Goal: Information Seeking & Learning: Check status

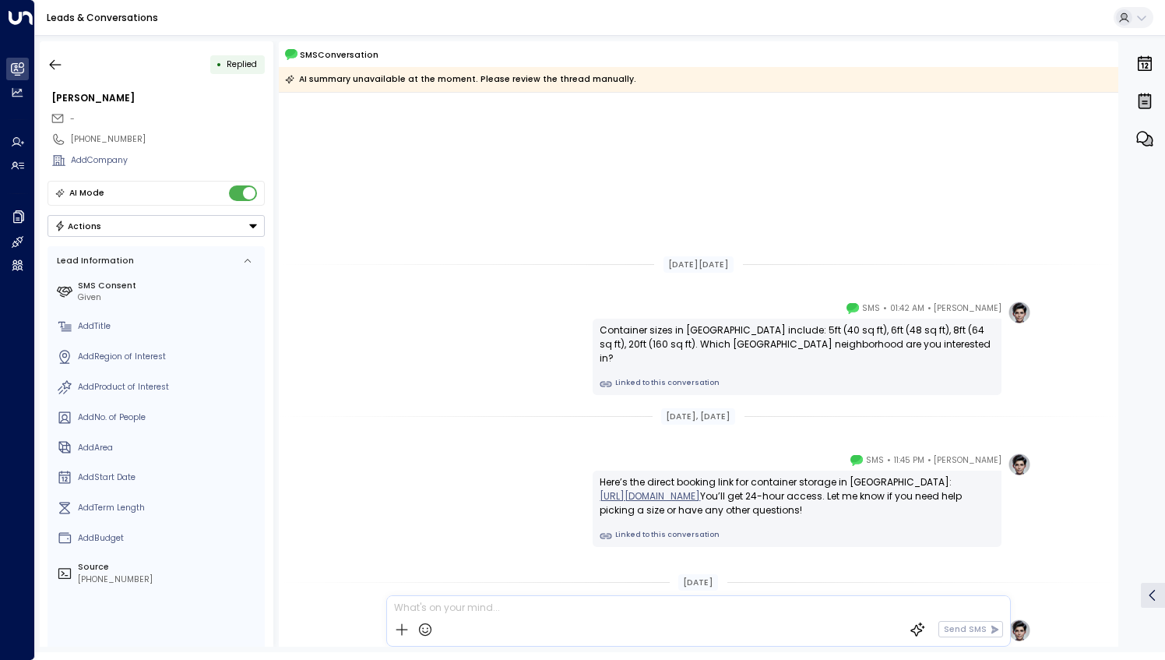
scroll to position [217, 0]
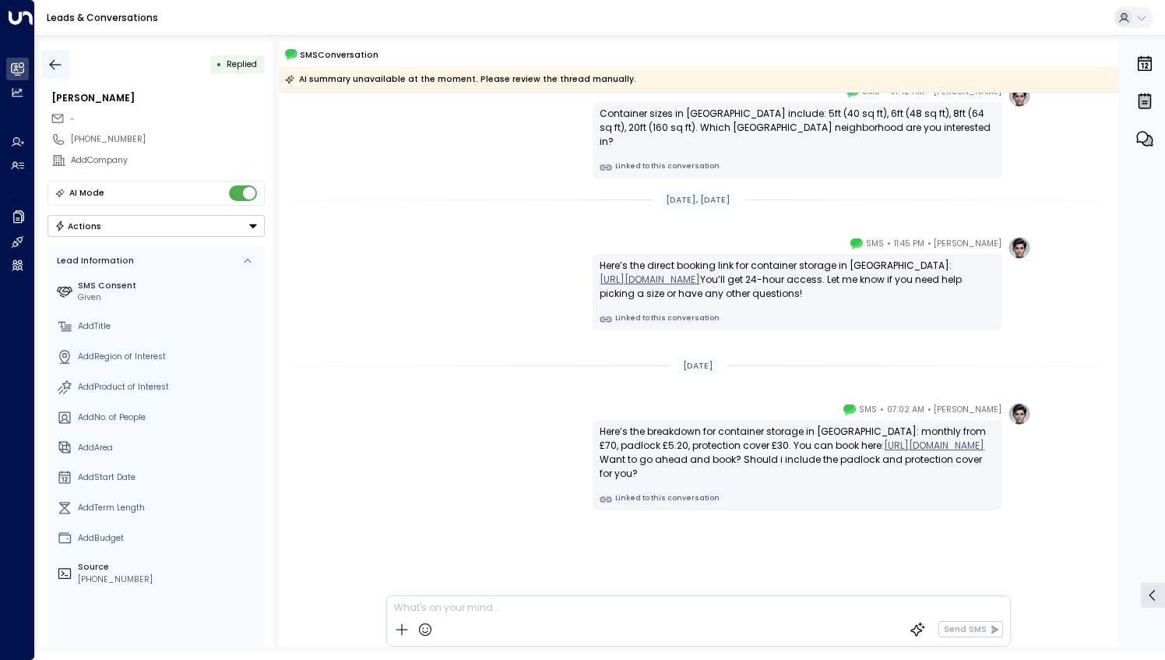
click at [61, 65] on icon "button" at bounding box center [56, 65] width 16 height 16
click at [51, 65] on icon "button" at bounding box center [56, 64] width 12 height 10
click at [40, 72] on div "• Replied [PERSON_NAME] - [PHONE_NUMBER] Add Company AI Mode Actions Lead Infor…" at bounding box center [157, 343] width 234 height 605
click at [48, 67] on icon "button" at bounding box center [56, 65] width 16 height 16
click at [57, 63] on icon "button" at bounding box center [56, 65] width 16 height 16
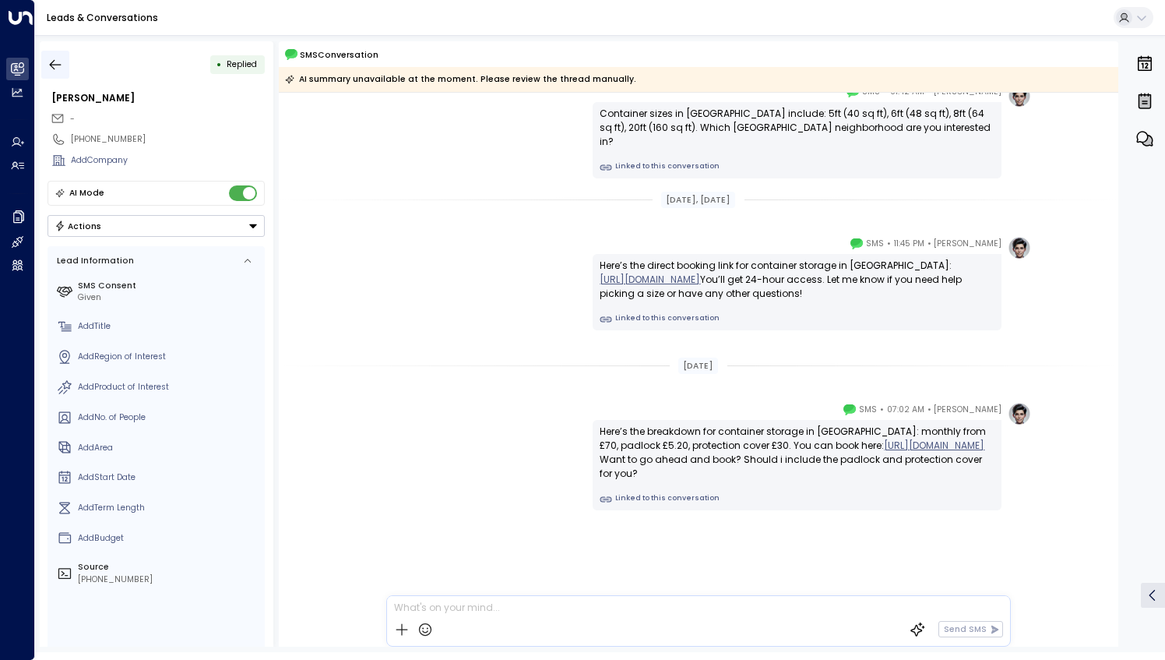
click at [65, 58] on button "button" at bounding box center [55, 65] width 28 height 28
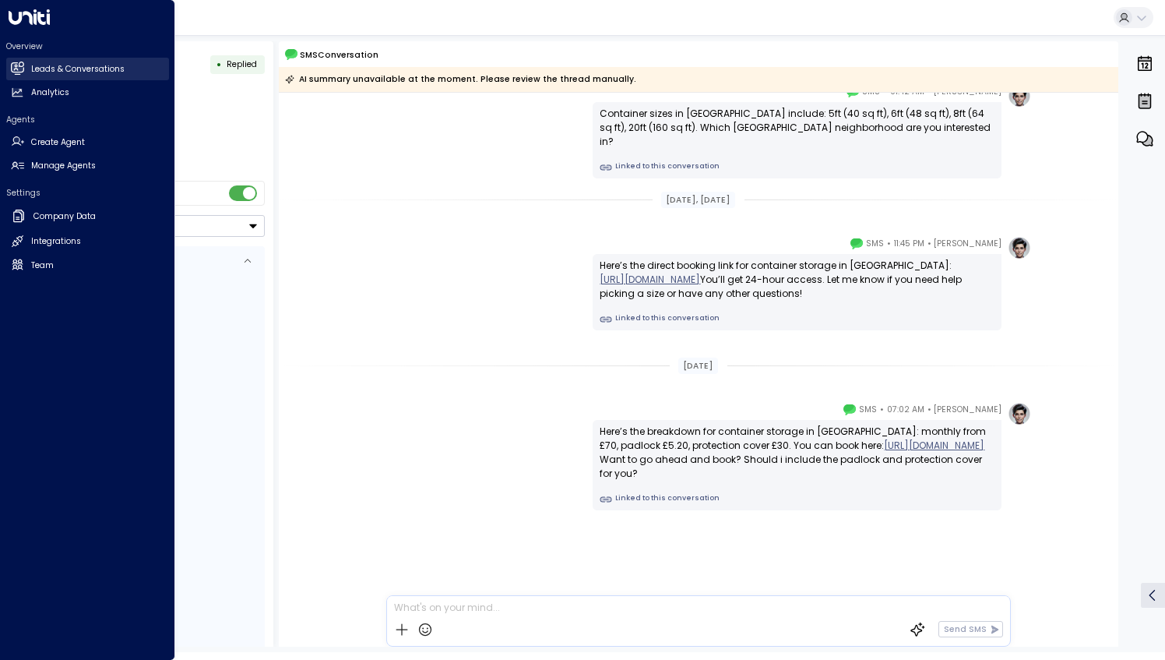
click at [40, 70] on h2 "Leads & Conversations" at bounding box center [77, 69] width 93 height 12
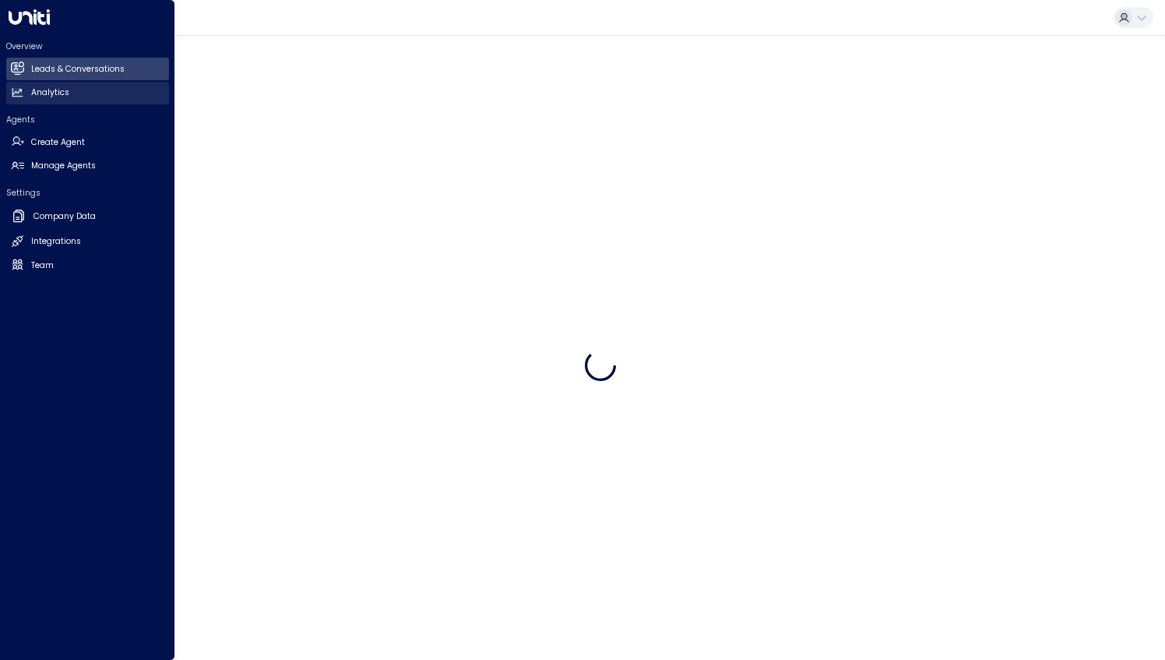
click at [59, 95] on h2 "Analytics" at bounding box center [50, 92] width 38 height 12
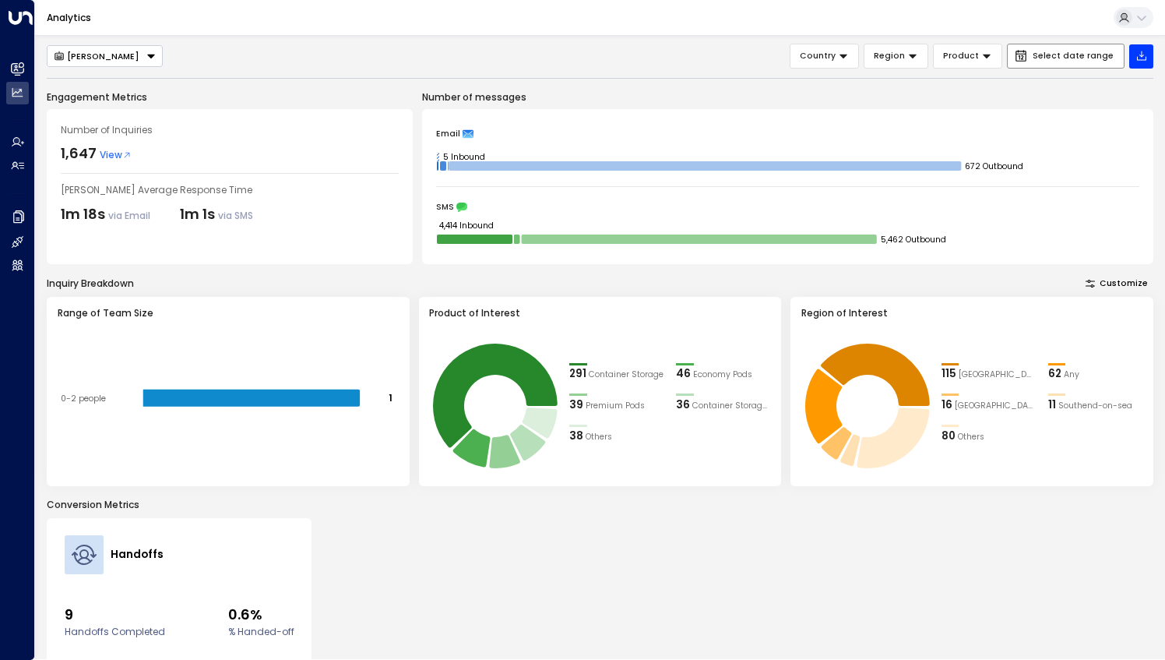
click at [1044, 59] on span "Select date range" at bounding box center [1073, 55] width 81 height 9
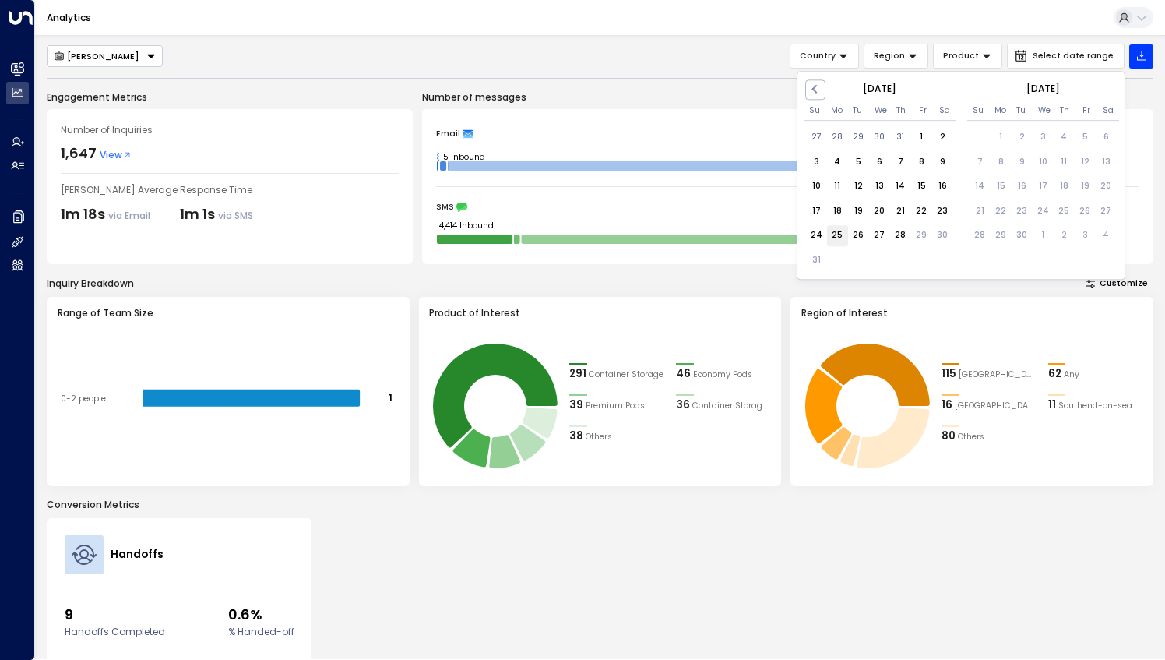
click at [843, 235] on div "25" at bounding box center [837, 235] width 21 height 21
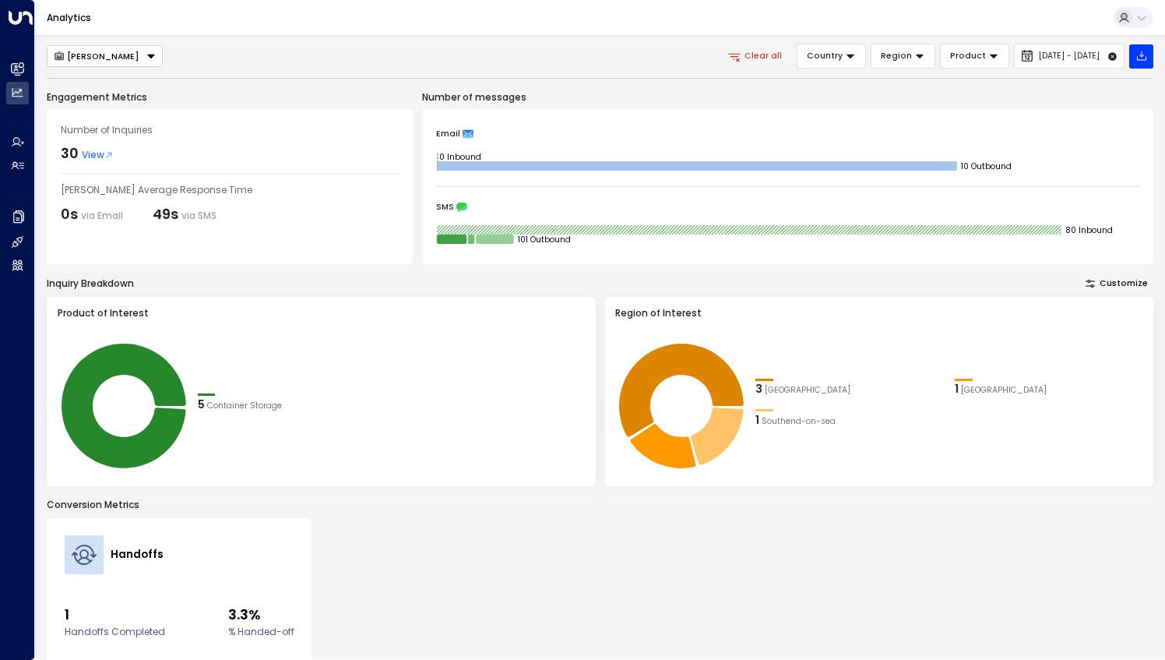
click at [97, 151] on span "View" at bounding box center [98, 155] width 32 height 14
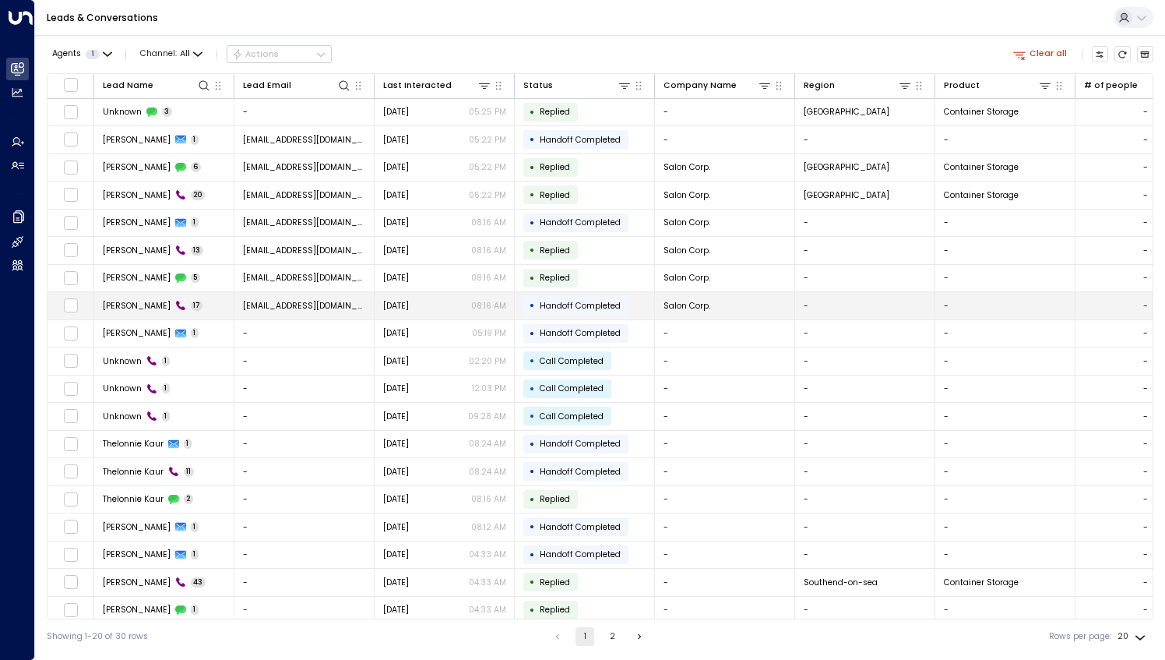
scroll to position [30, 0]
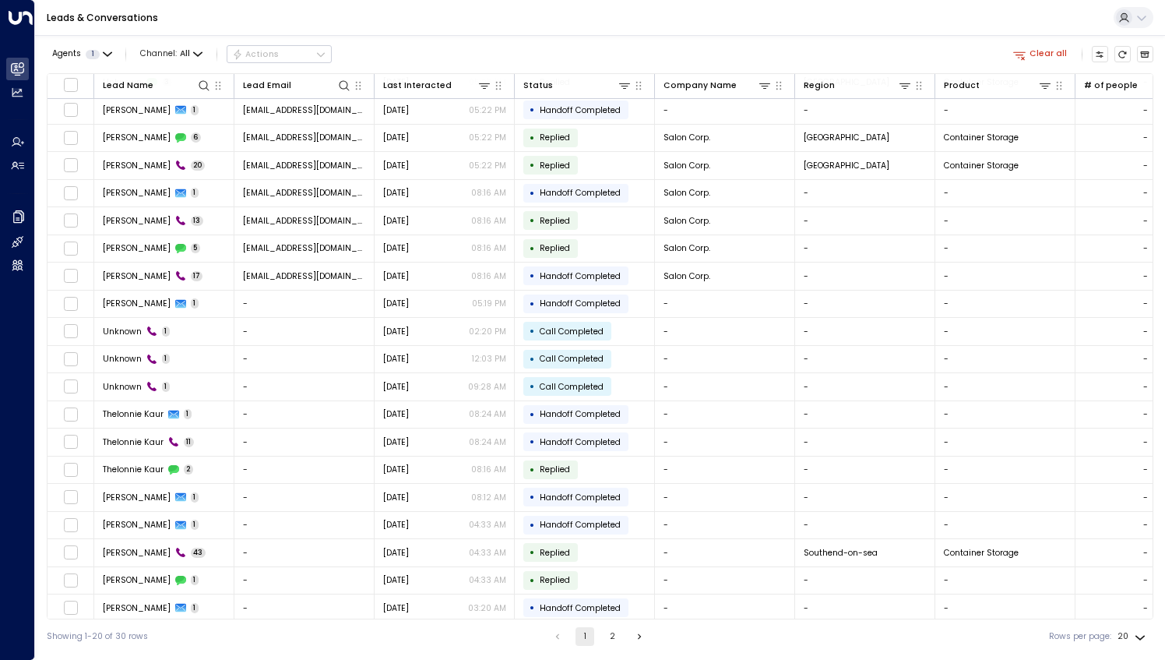
click at [611, 637] on button "2" at bounding box center [612, 636] width 19 height 19
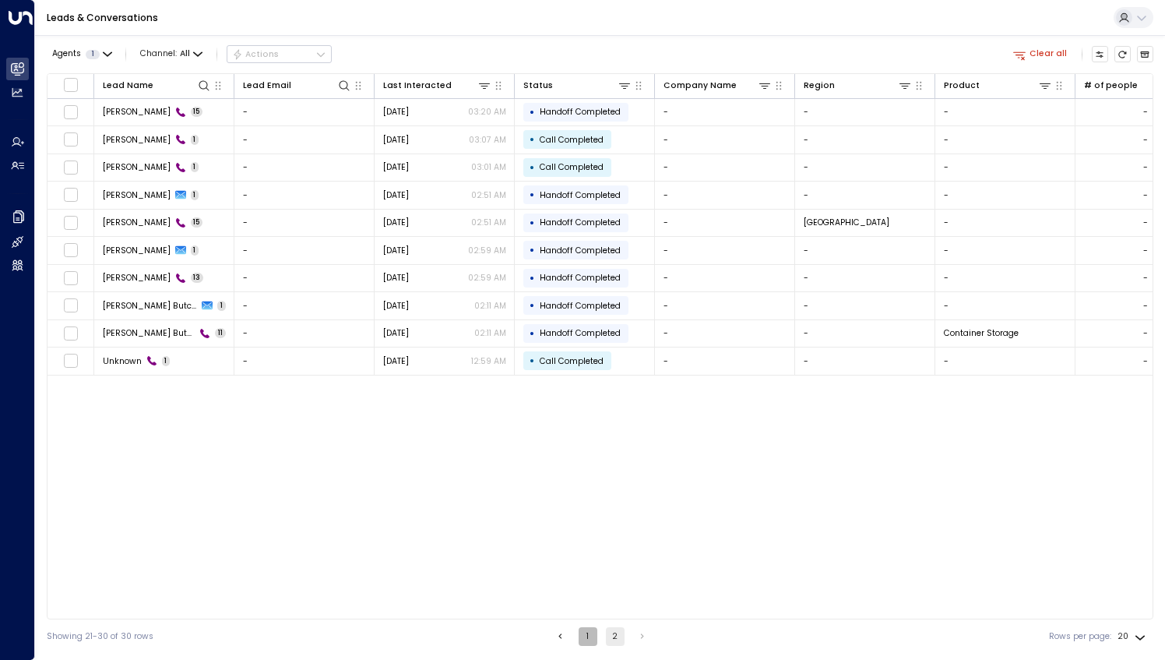
click at [587, 636] on button "1" at bounding box center [588, 636] width 19 height 19
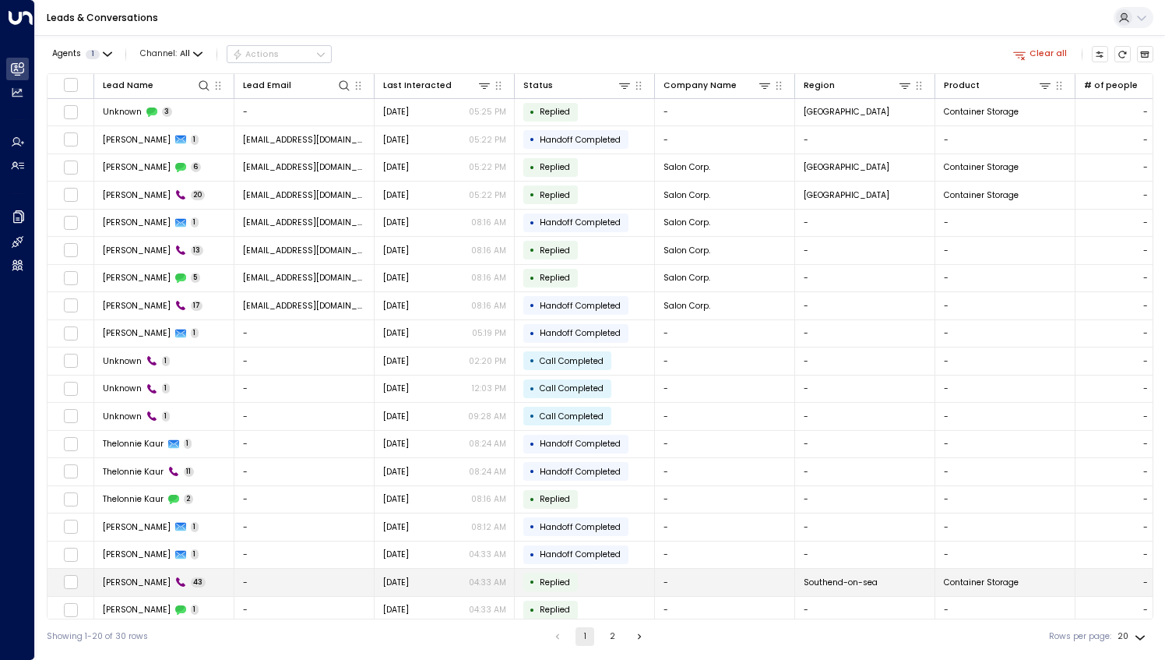
scroll to position [30, 0]
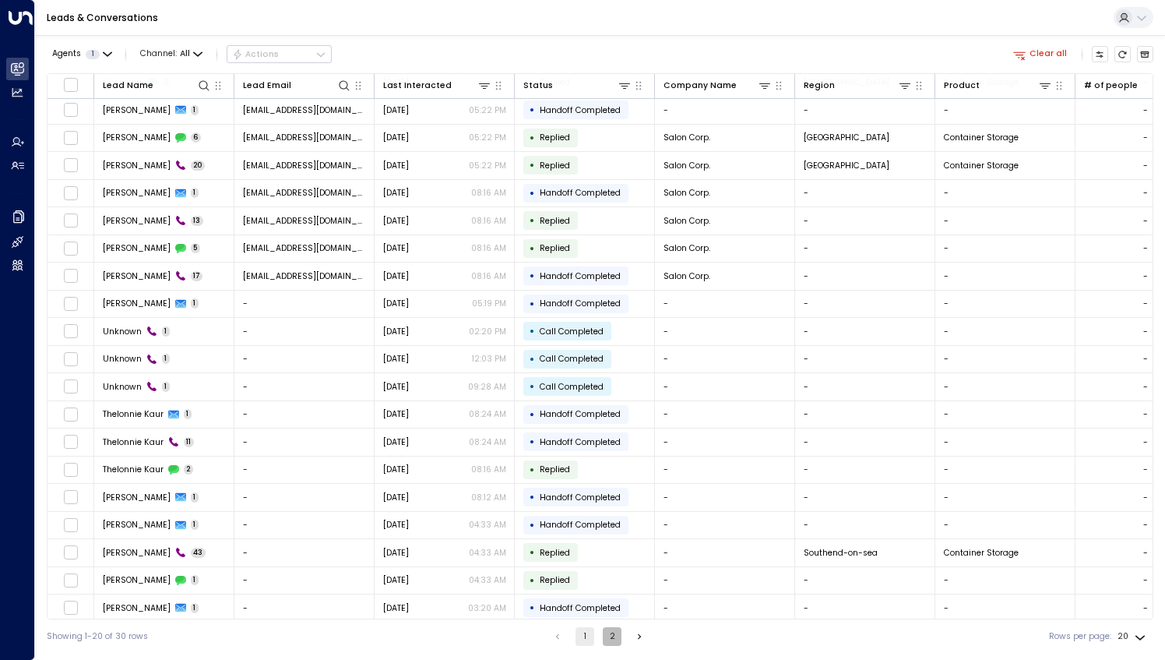
click at [608, 637] on button "2" at bounding box center [612, 636] width 19 height 19
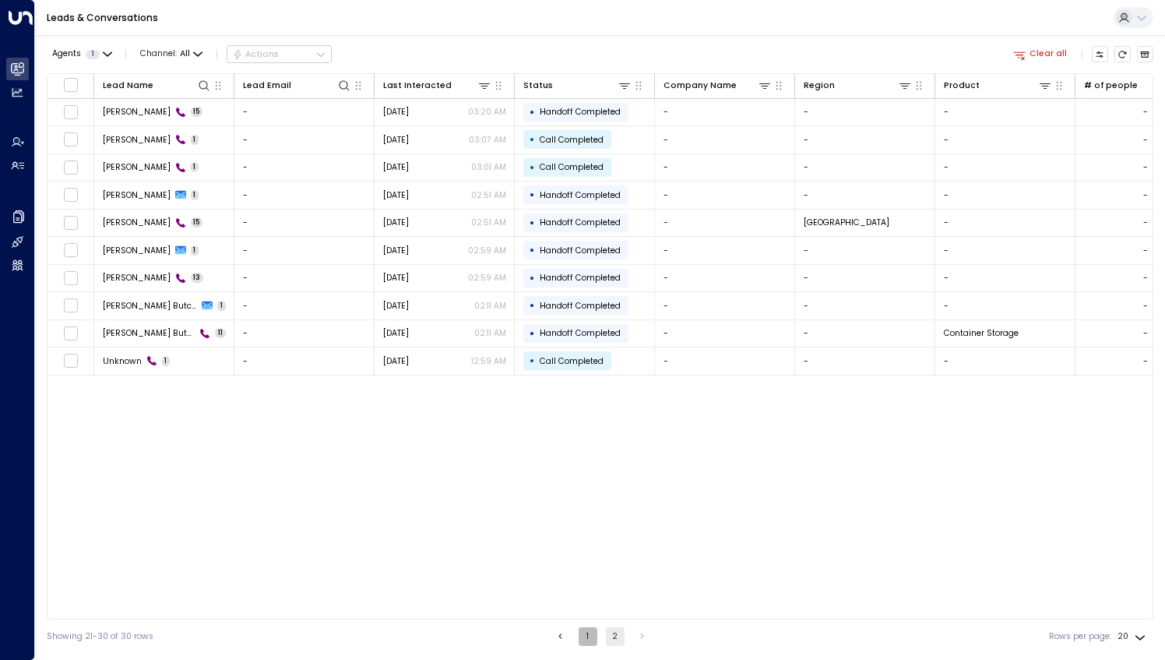
click at [583, 640] on button "1" at bounding box center [588, 636] width 19 height 19
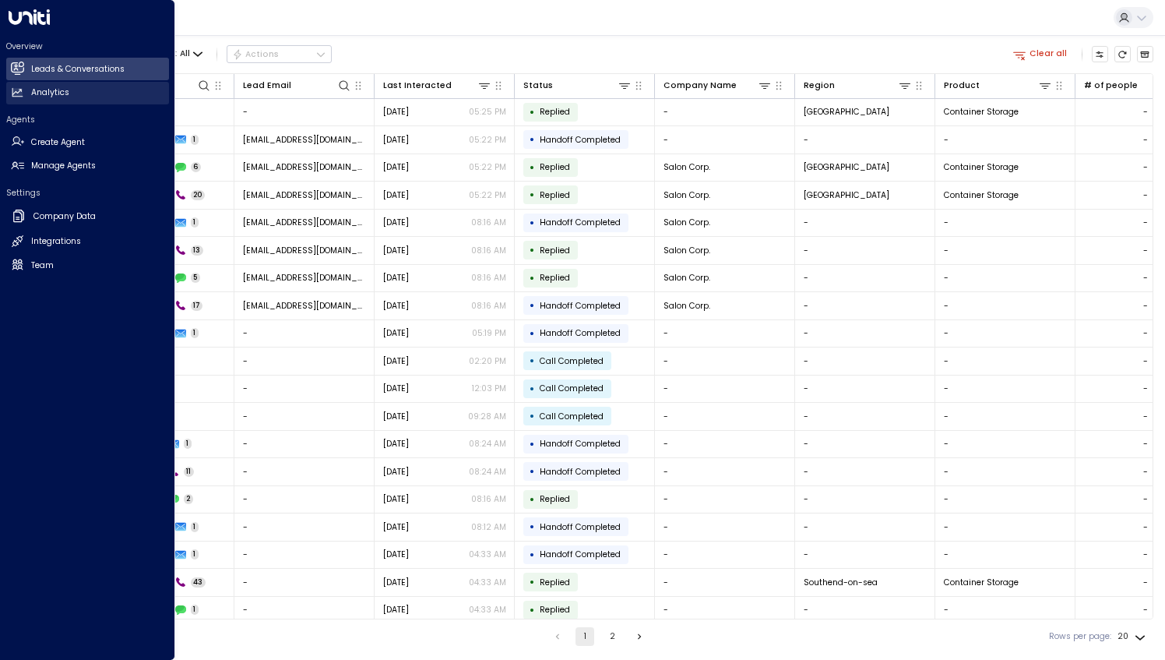
click at [53, 89] on h2 "Analytics" at bounding box center [50, 92] width 38 height 12
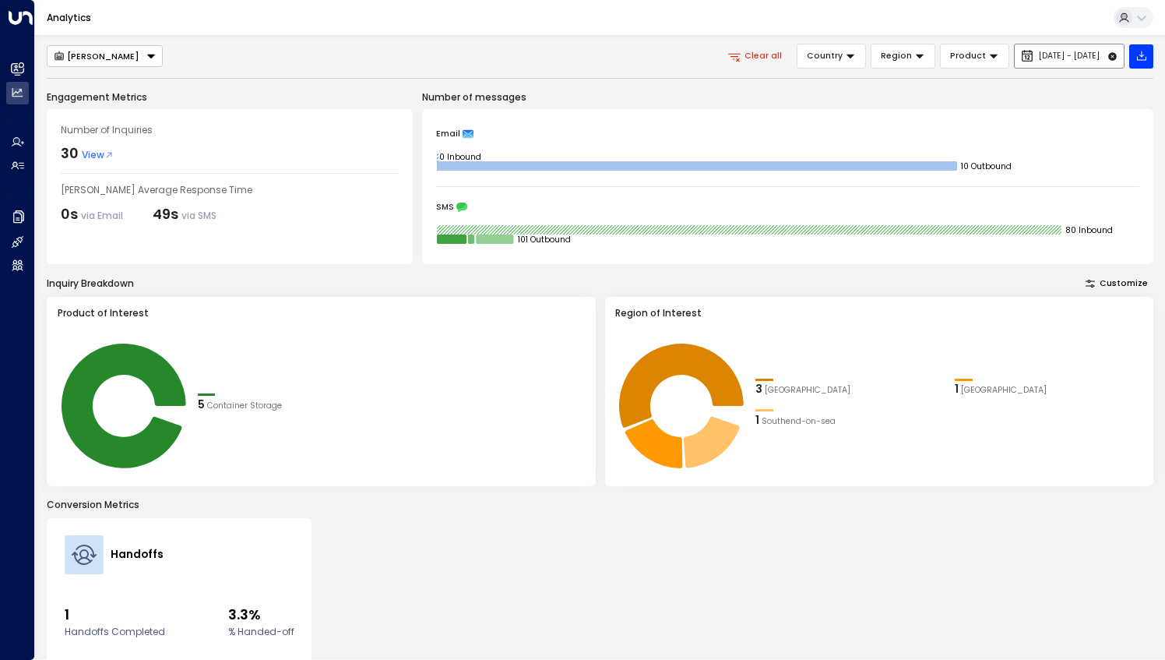
click at [1035, 63] on button "[DATE] - [DATE]" at bounding box center [1069, 56] width 111 height 25
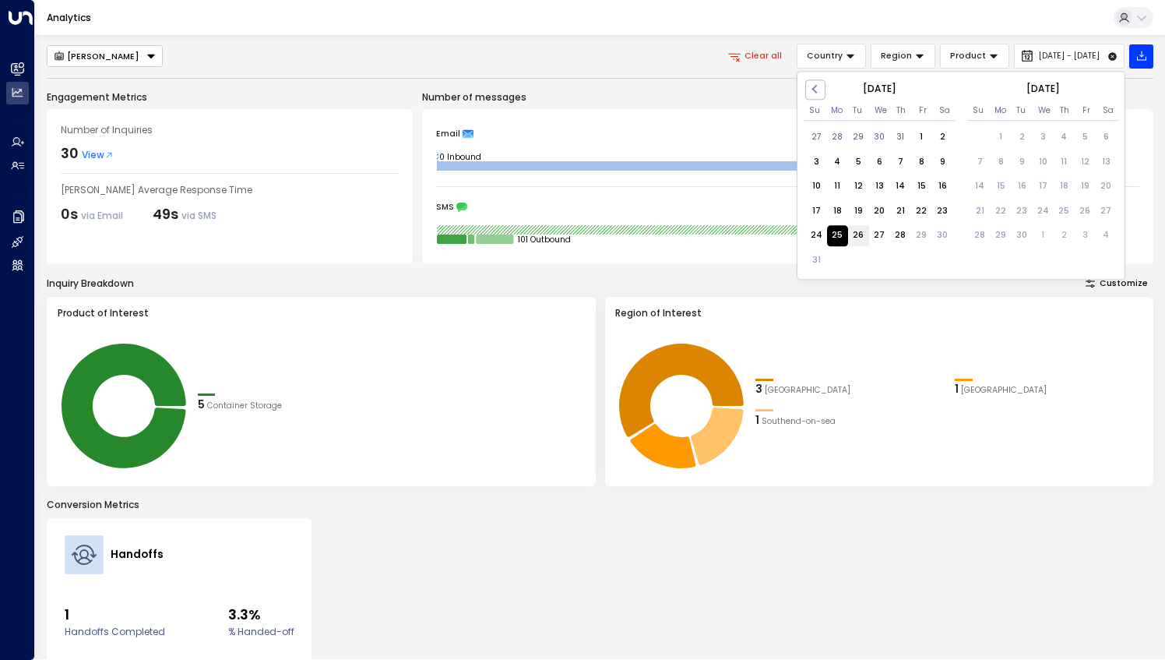
click at [855, 240] on div "26" at bounding box center [858, 235] width 21 height 21
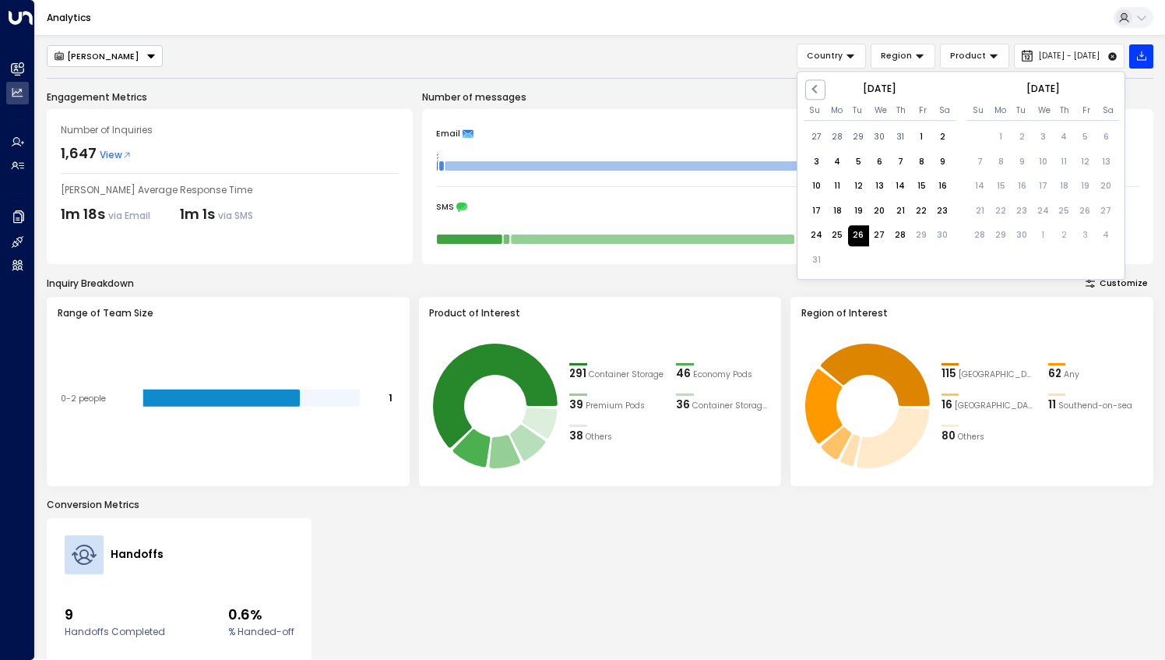
click at [855, 240] on div "26" at bounding box center [858, 235] width 21 height 21
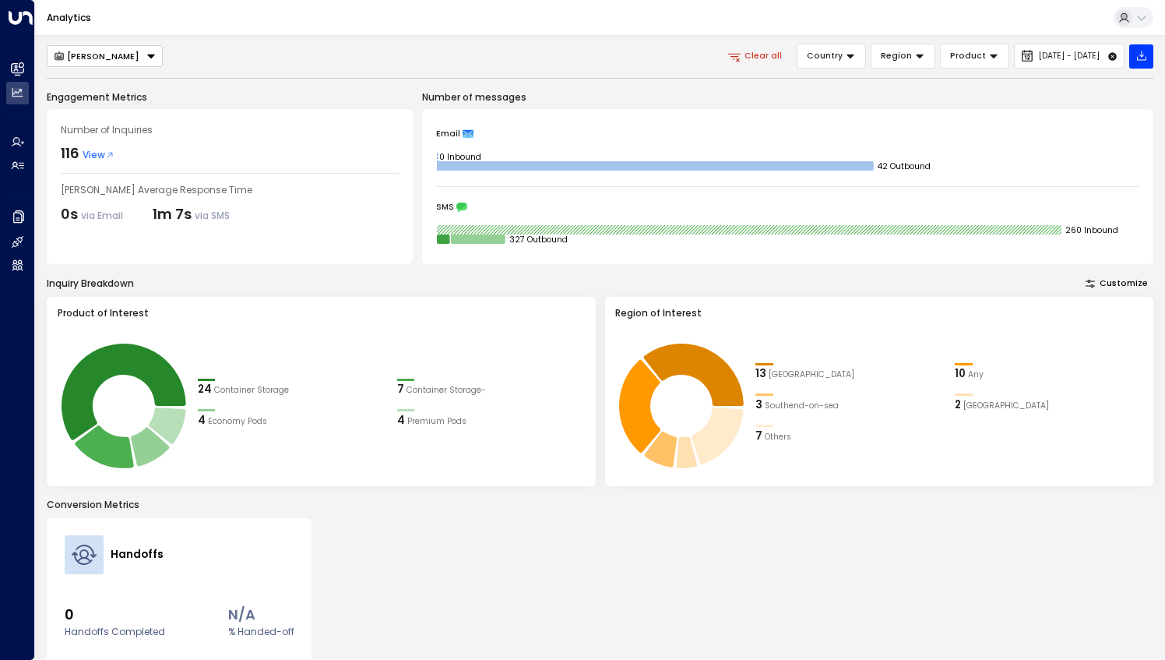
click at [103, 152] on span "View" at bounding box center [99, 155] width 32 height 14
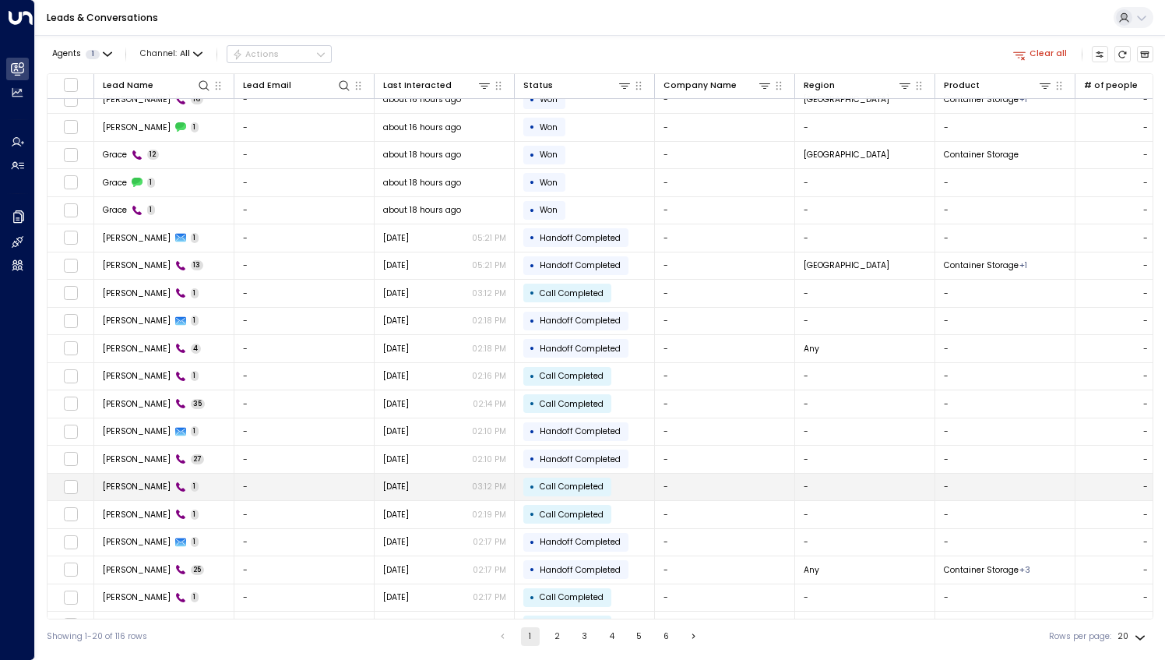
scroll to position [30, 0]
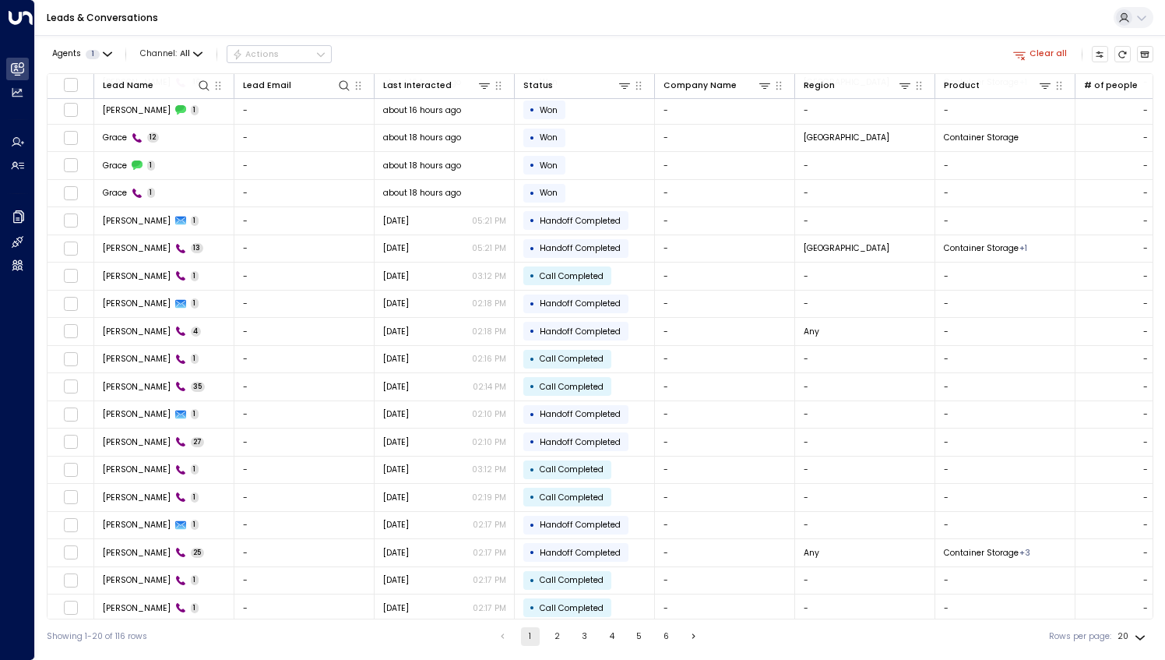
click at [562, 636] on button "2" at bounding box center [557, 636] width 19 height 19
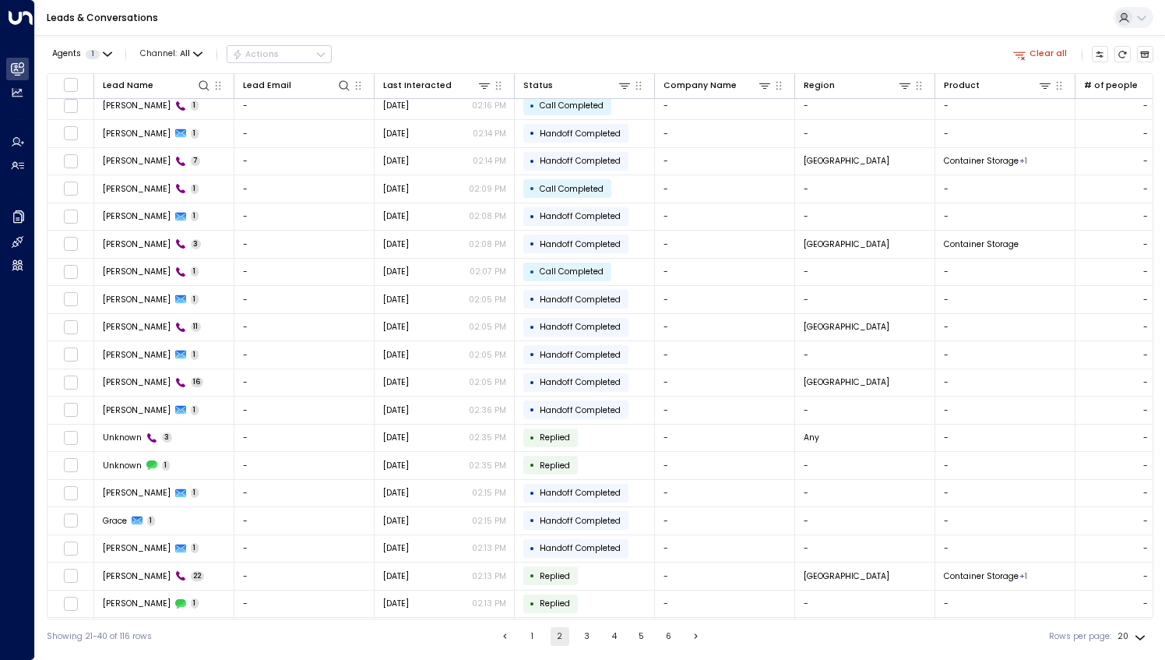
scroll to position [30, 0]
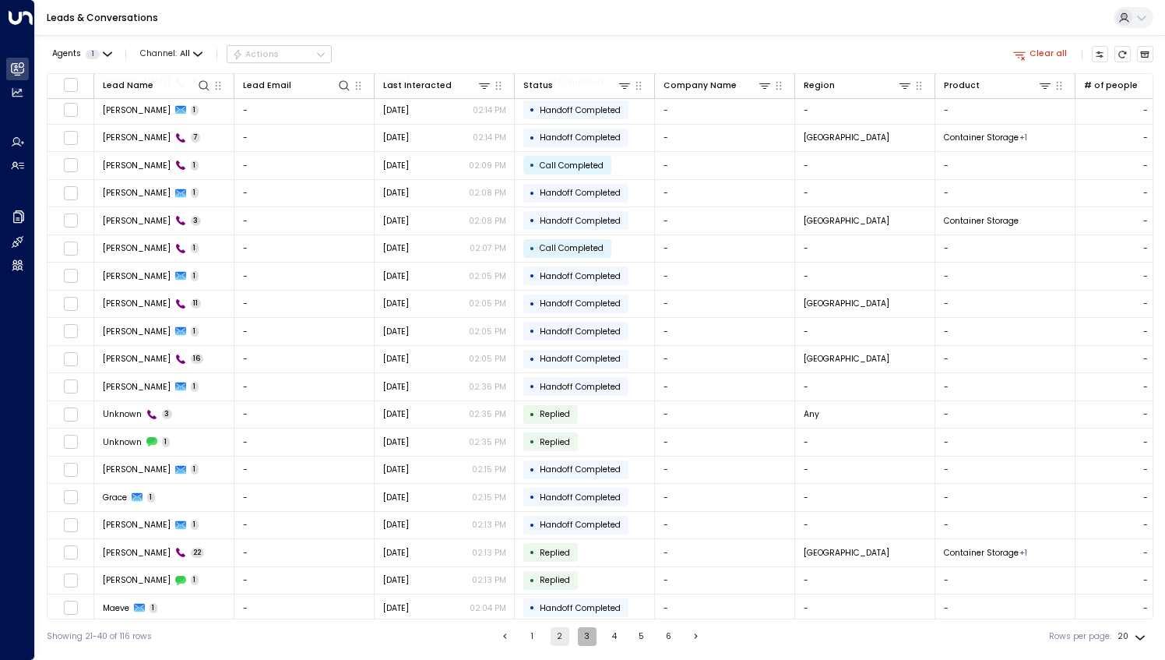
click at [583, 636] on button "3" at bounding box center [587, 636] width 19 height 19
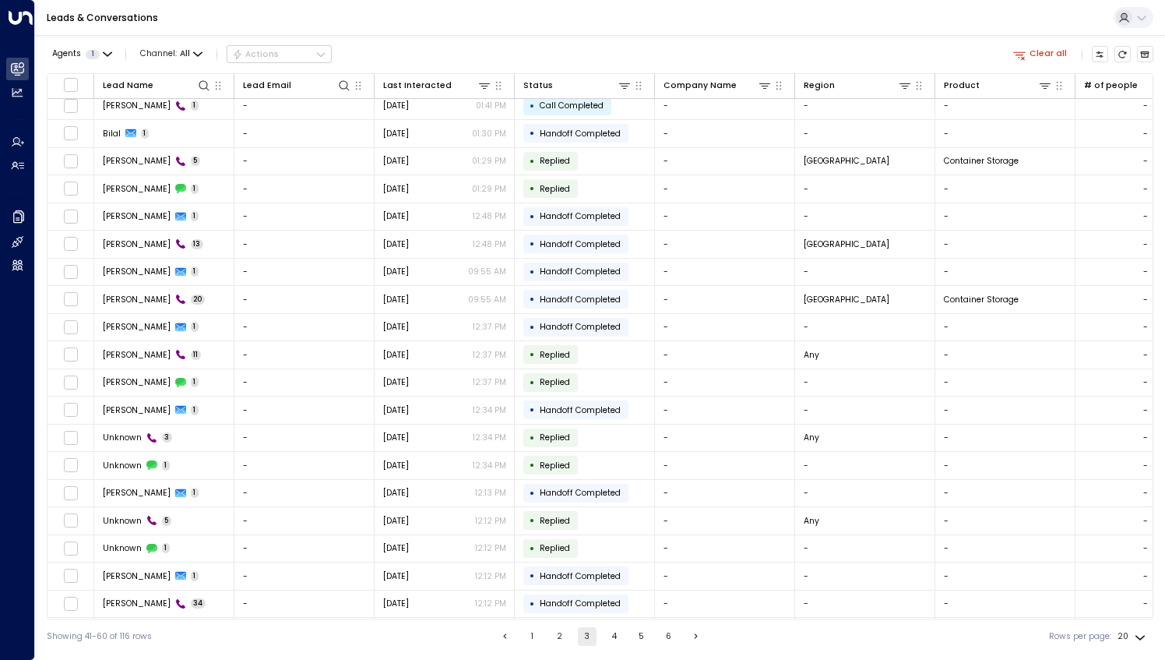
scroll to position [30, 0]
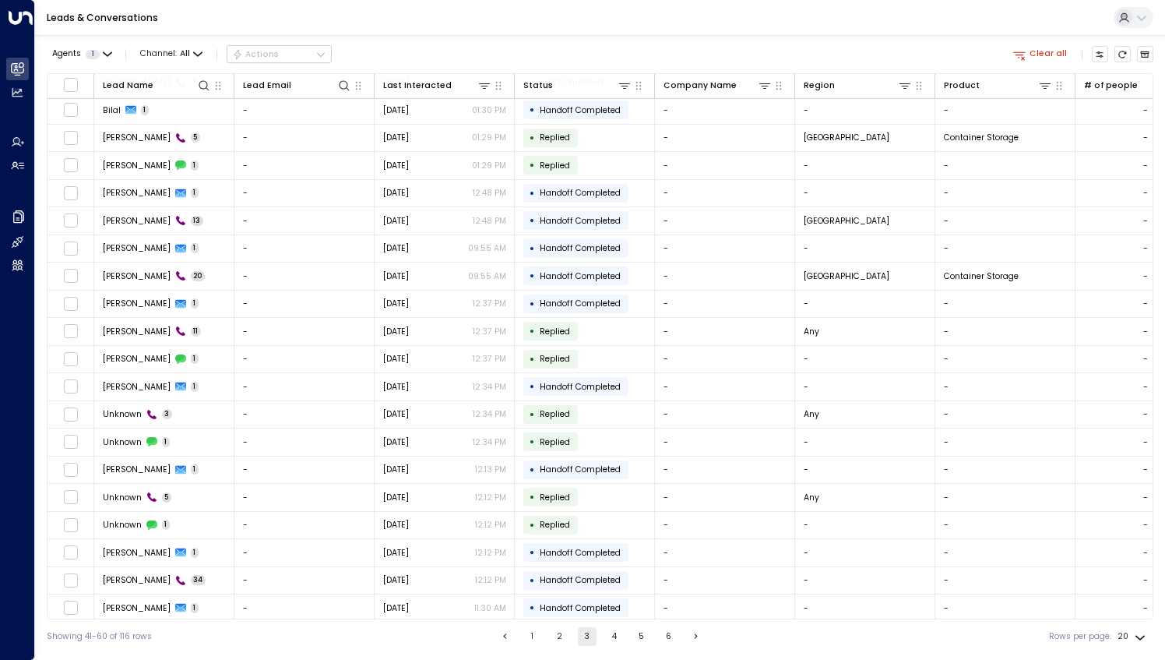
click at [612, 641] on button "4" at bounding box center [614, 636] width 19 height 19
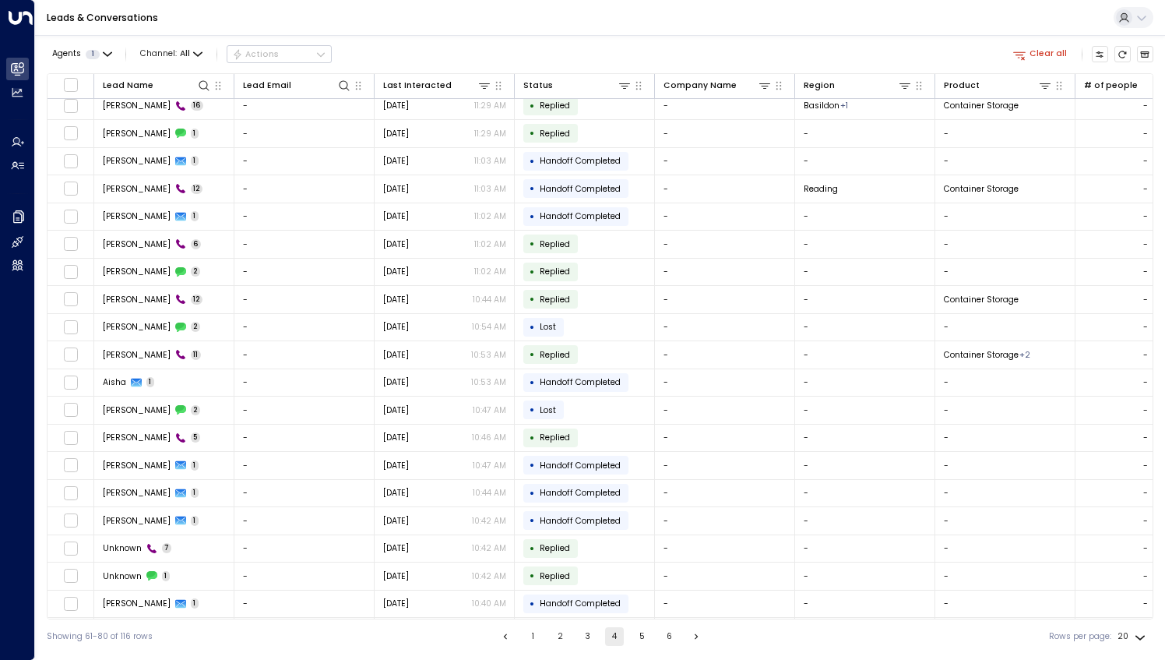
scroll to position [30, 0]
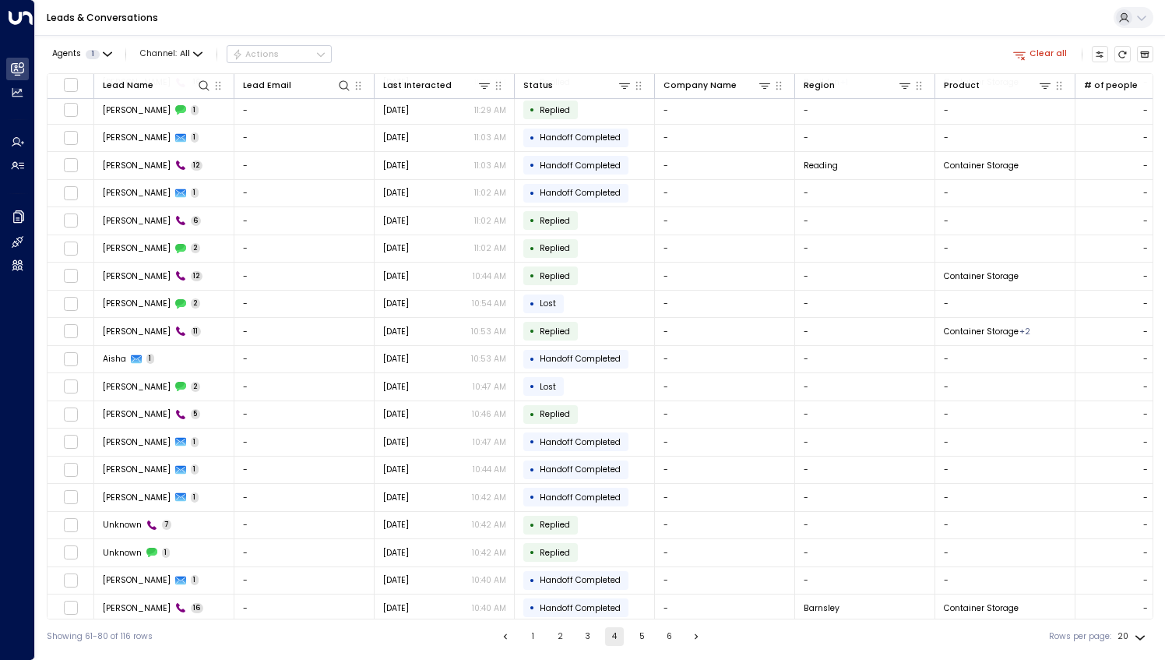
click at [649, 643] on button "5" at bounding box center [642, 636] width 19 height 19
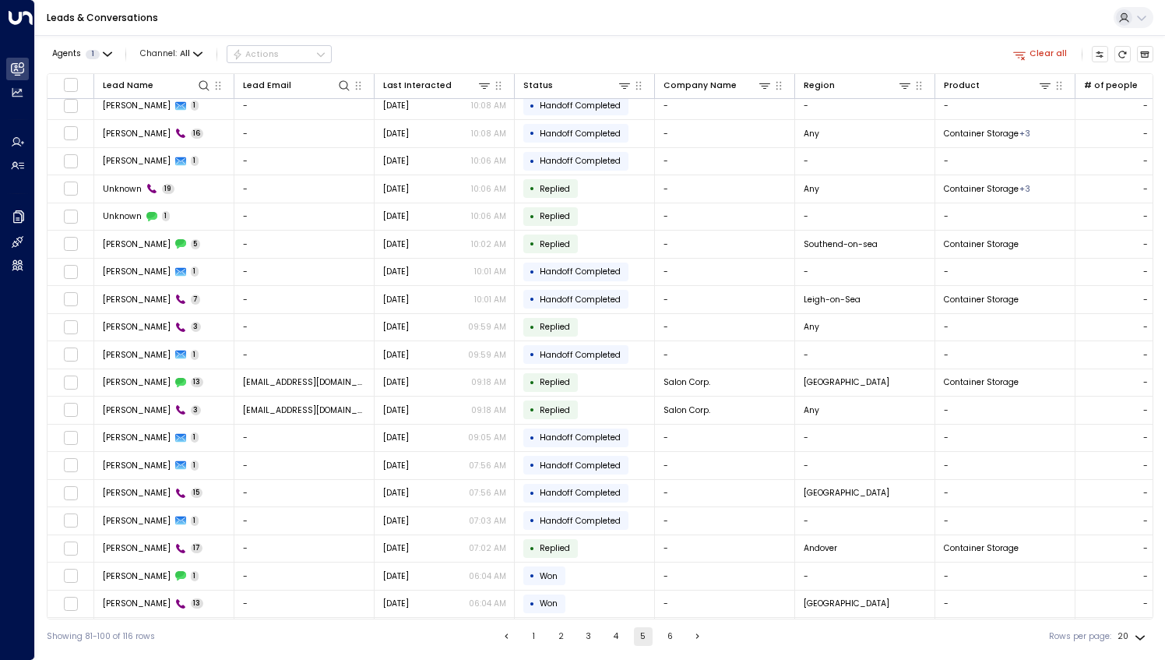
scroll to position [30, 0]
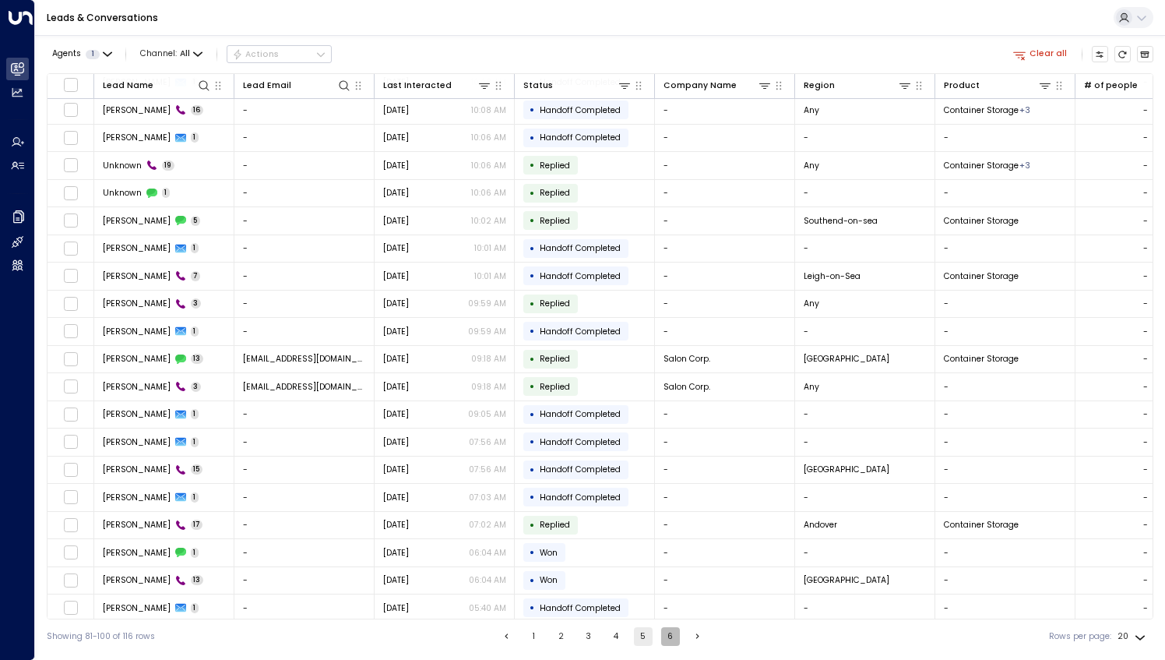
click at [674, 640] on button "6" at bounding box center [670, 636] width 19 height 19
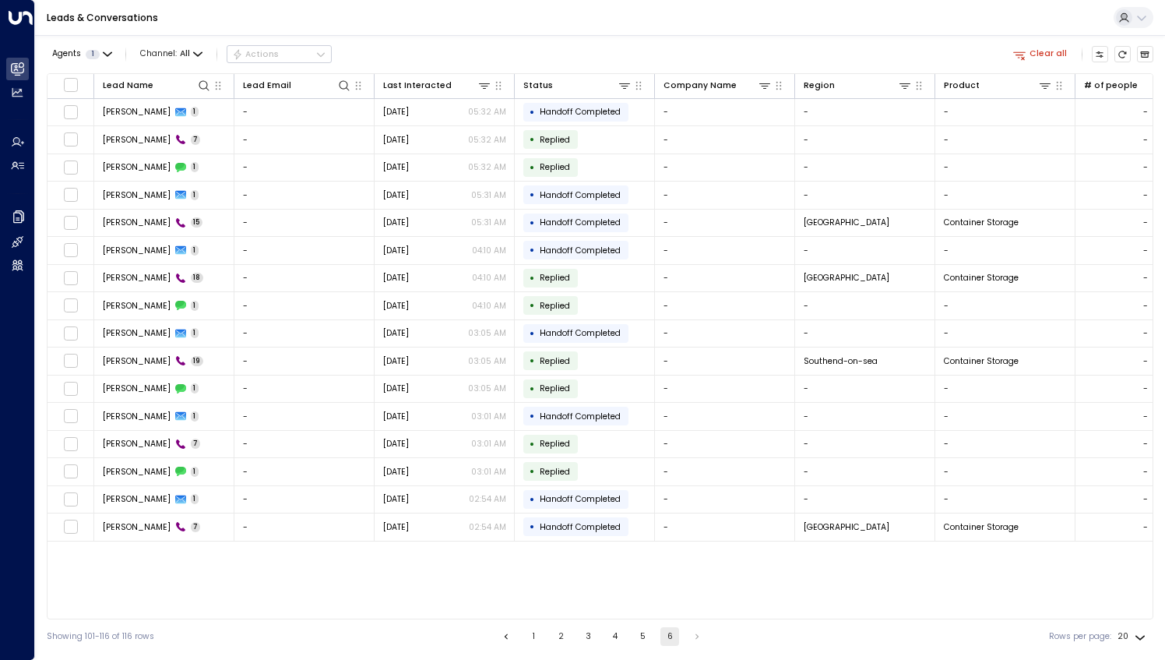
click at [1042, 57] on button "Clear all" at bounding box center [1041, 54] width 64 height 16
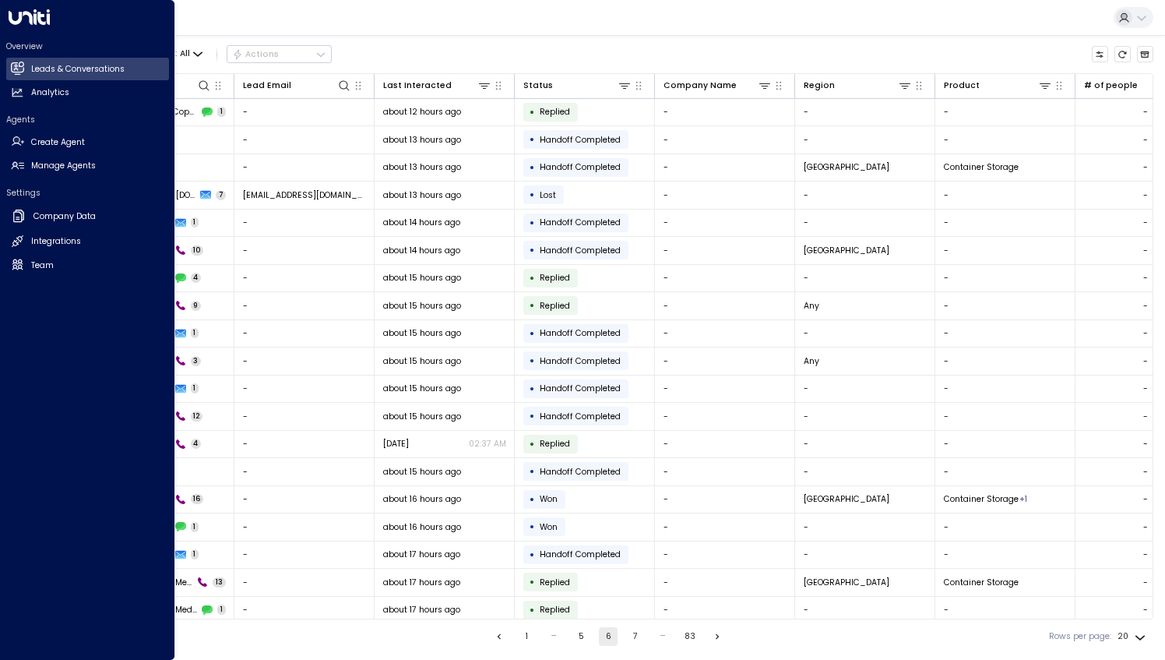
drag, startPoint x: 72, startPoint y: 92, endPoint x: 566, endPoint y: 29, distance: 497.9
click at [72, 92] on link "Analytics Analytics" at bounding box center [87, 93] width 163 height 23
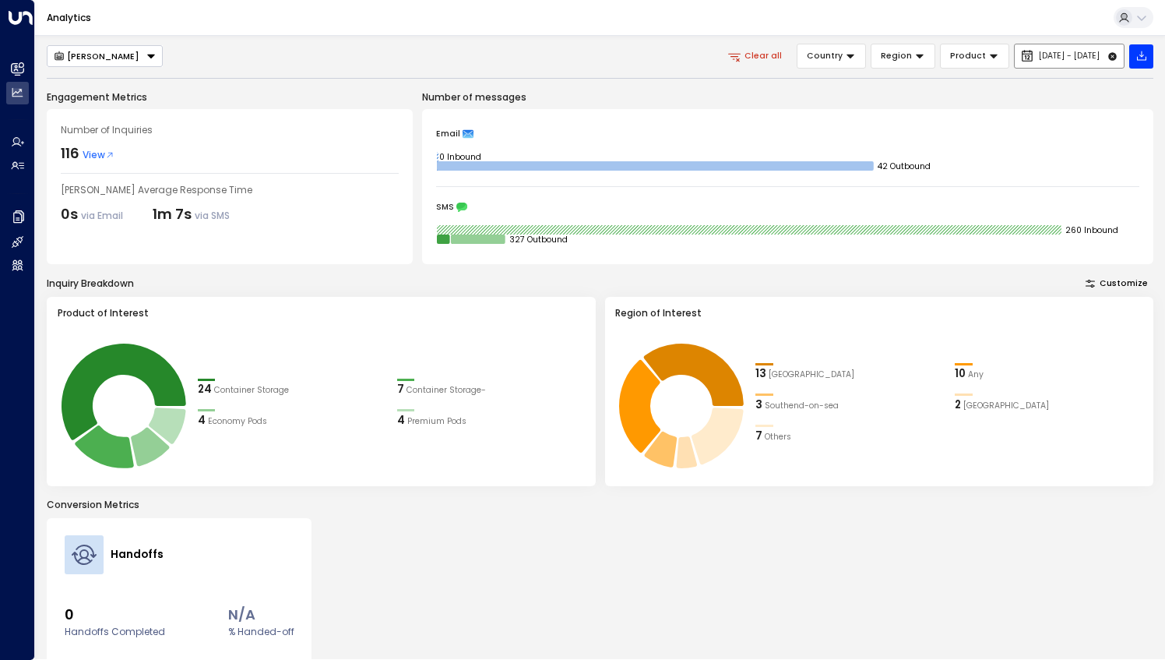
click at [1039, 55] on span "[DATE] - [DATE]" at bounding box center [1069, 55] width 61 height 9
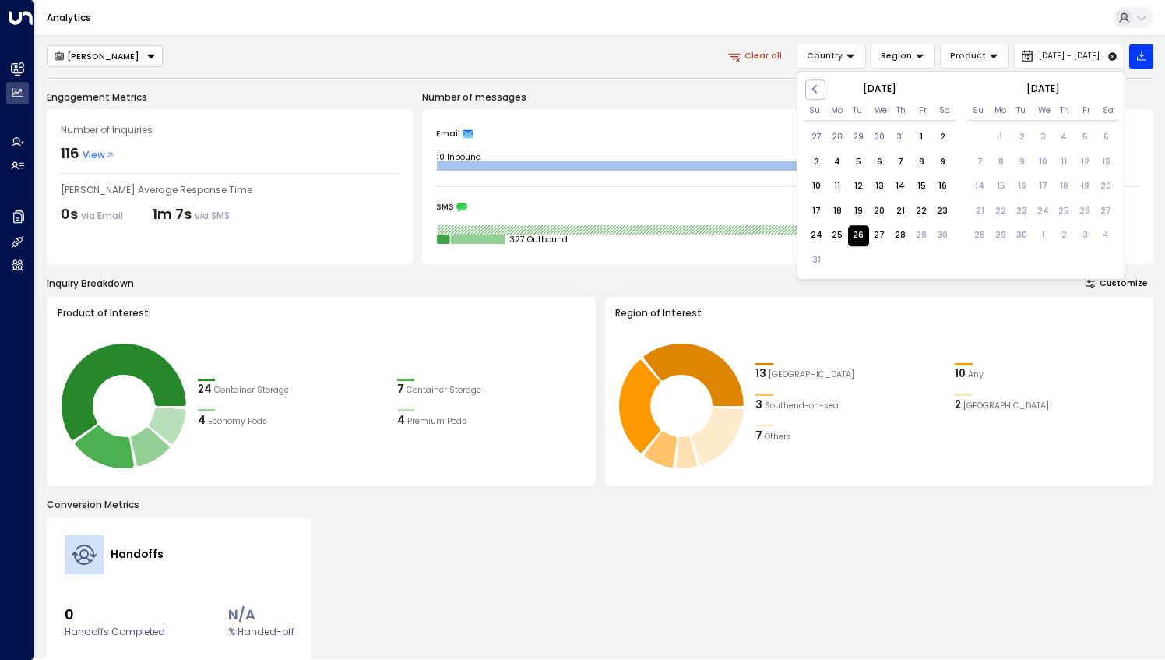
click at [860, 234] on div "26" at bounding box center [858, 235] width 21 height 21
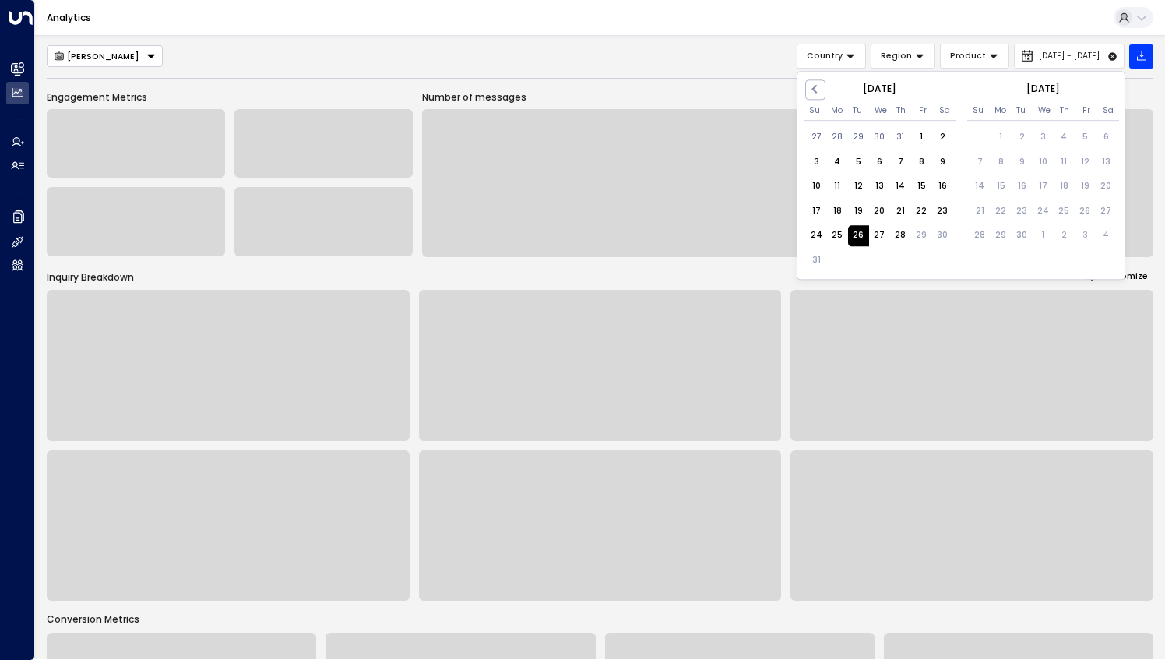
click at [859, 234] on div "26" at bounding box center [858, 235] width 21 height 21
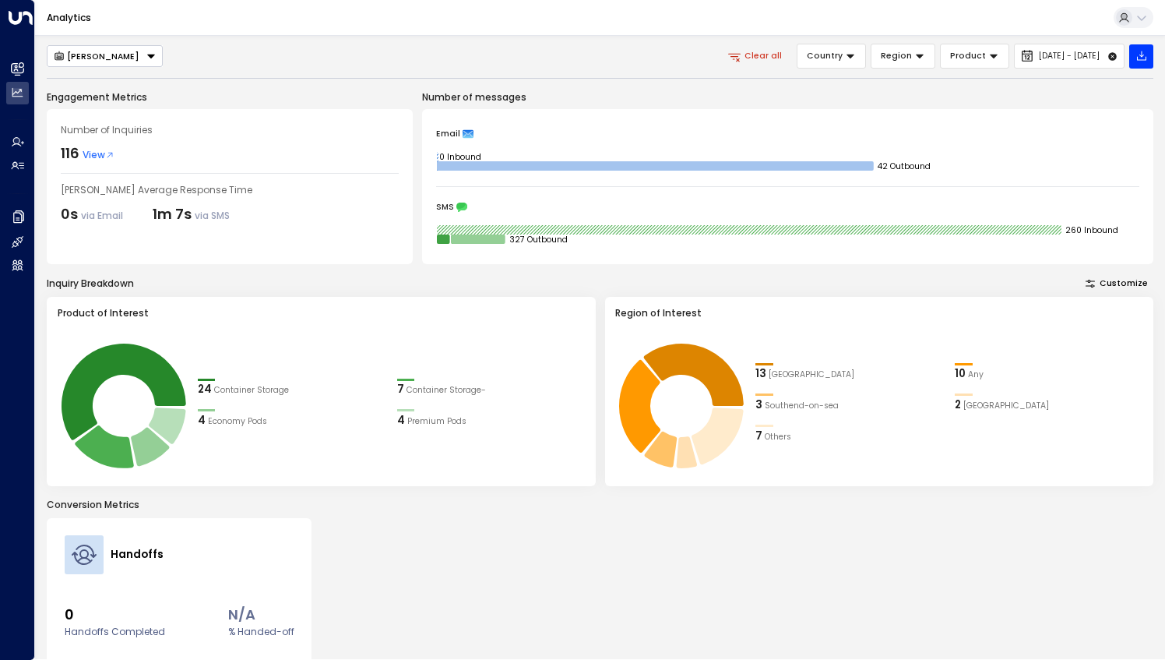
click at [90, 152] on span "View" at bounding box center [99, 155] width 32 height 14
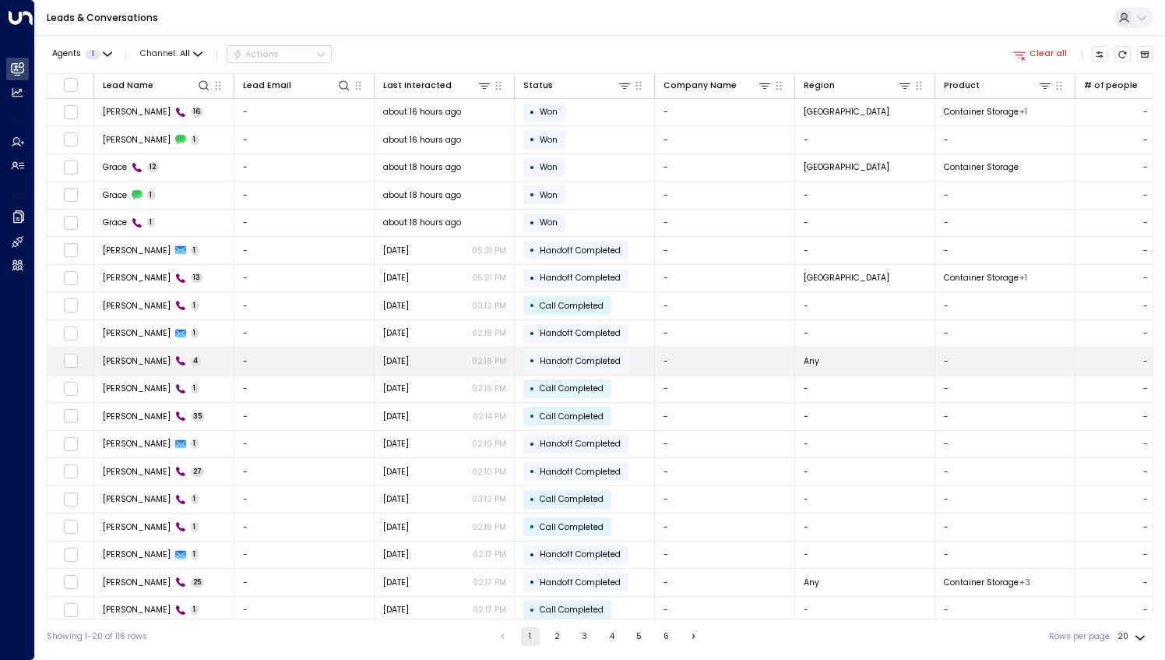
click at [126, 366] on td "[PERSON_NAME] 4" at bounding box center [164, 360] width 140 height 27
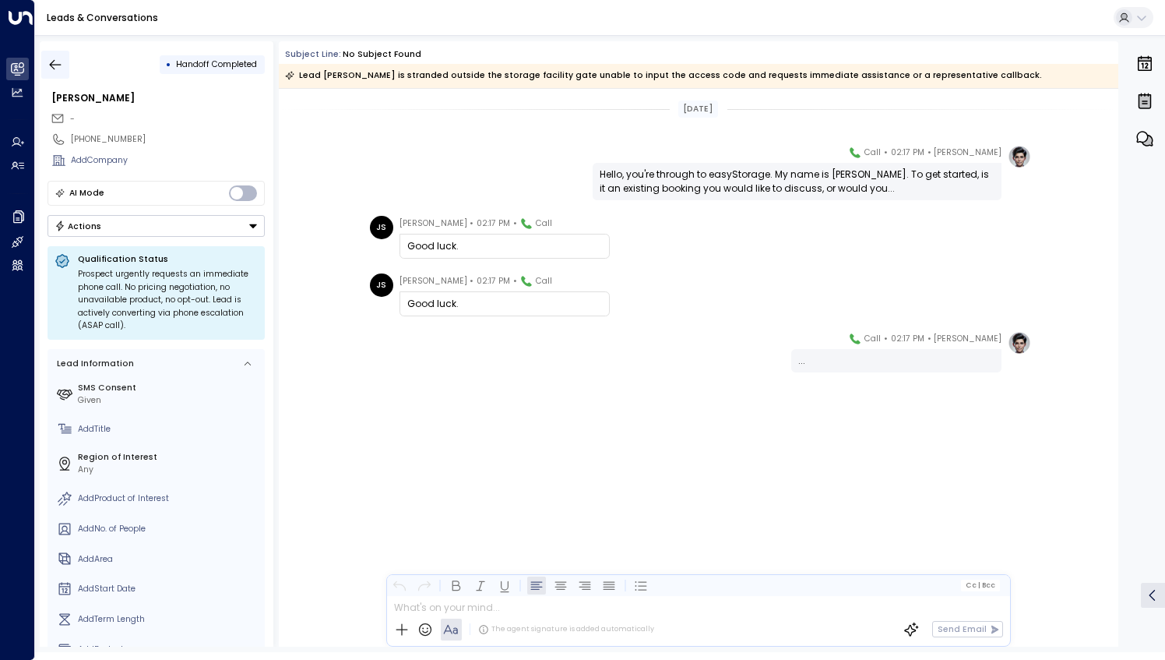
click at [58, 65] on icon "button" at bounding box center [56, 65] width 16 height 16
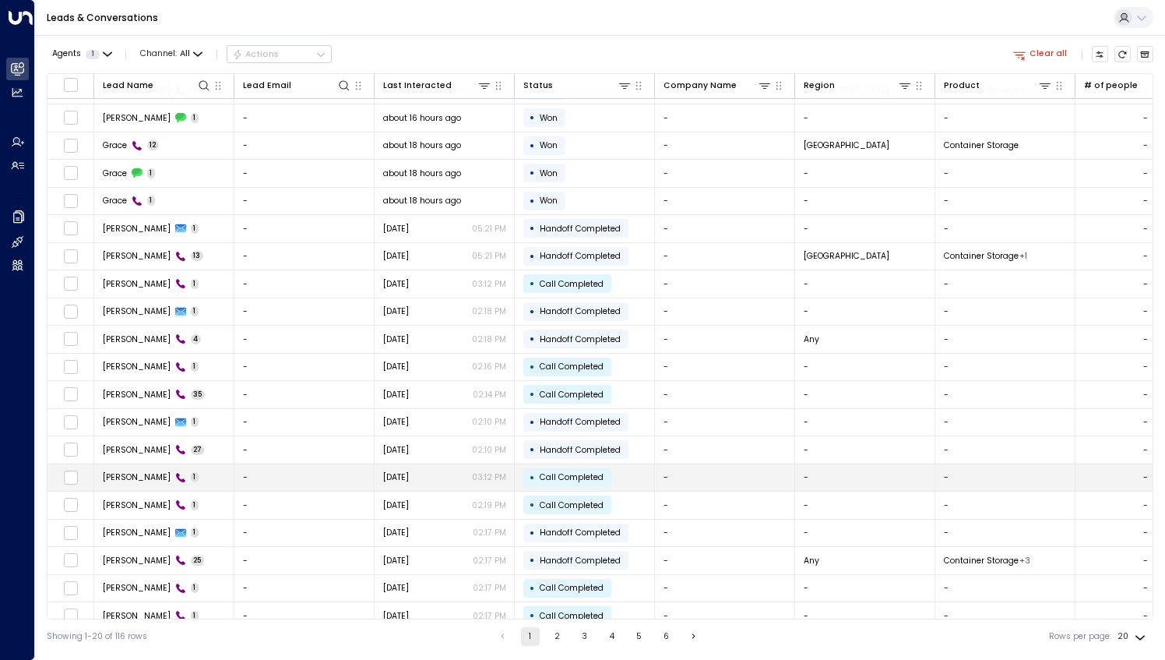
scroll to position [30, 0]
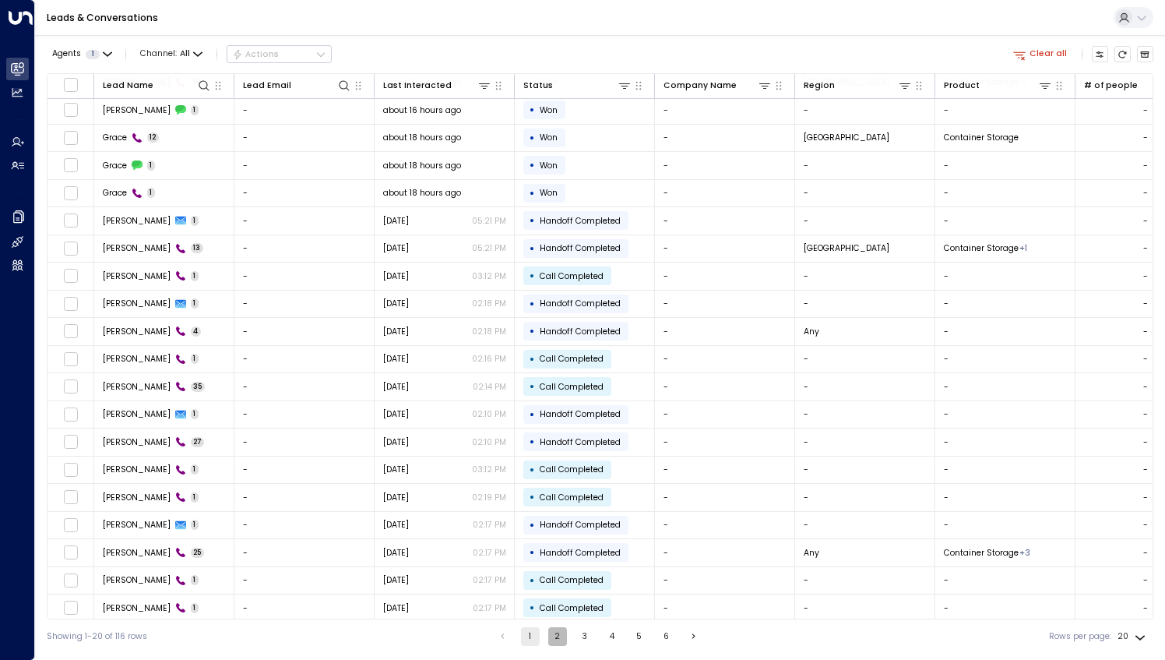
click at [553, 644] on button "2" at bounding box center [557, 636] width 19 height 19
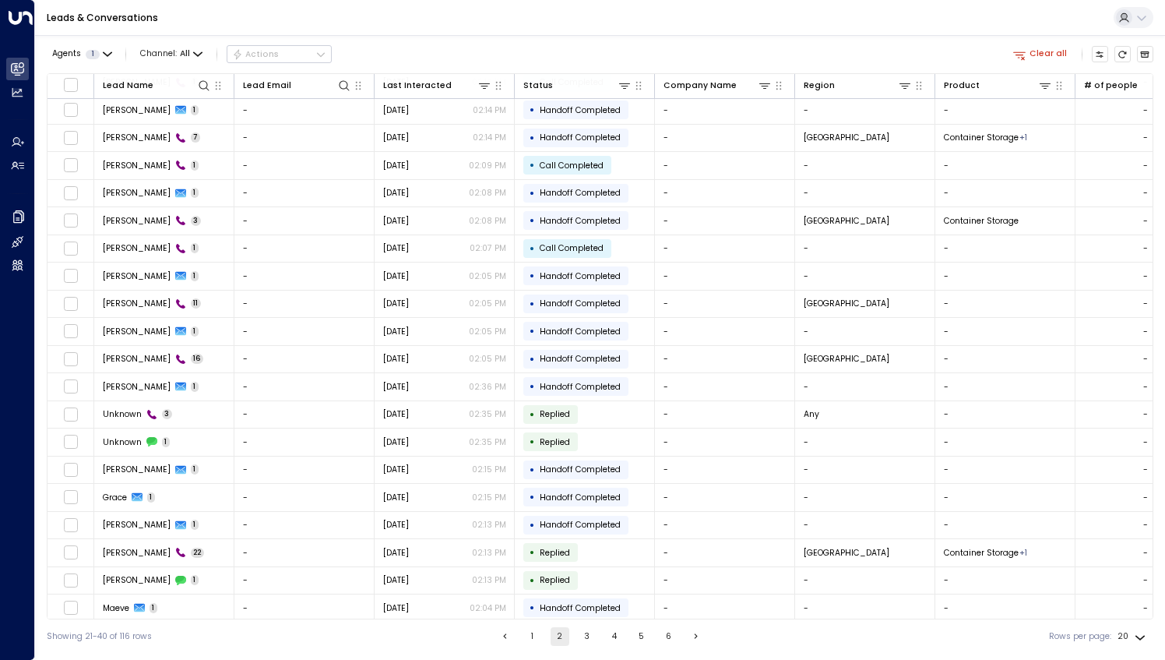
click at [585, 639] on button "3" at bounding box center [587, 636] width 19 height 19
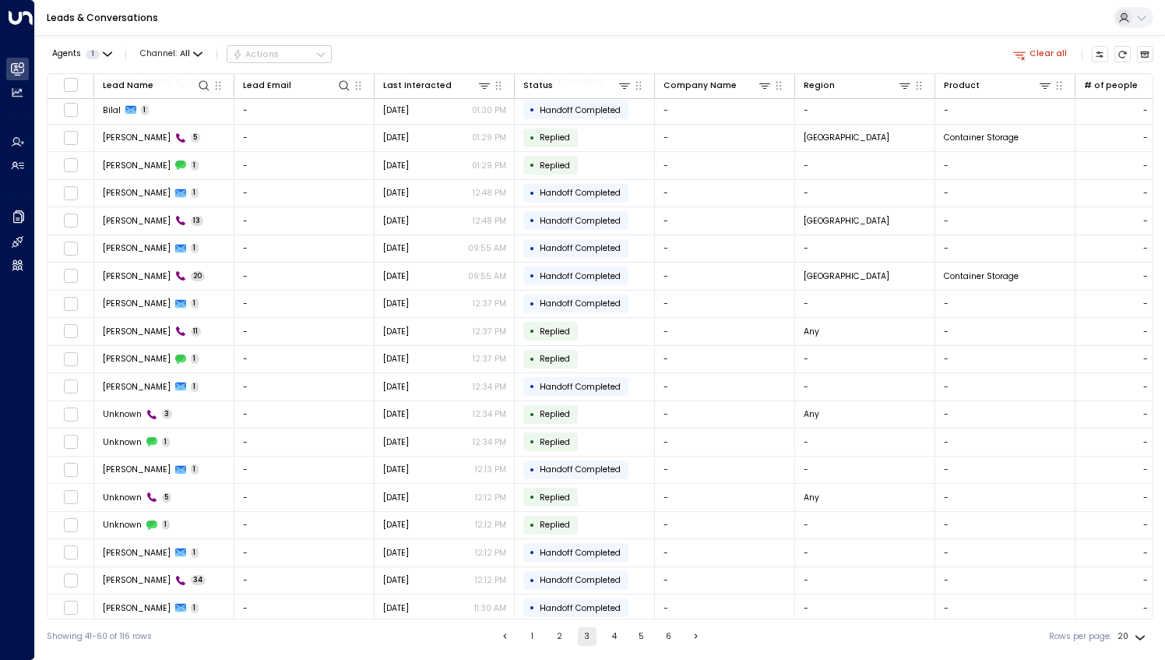
click at [606, 644] on button "4" at bounding box center [614, 636] width 19 height 19
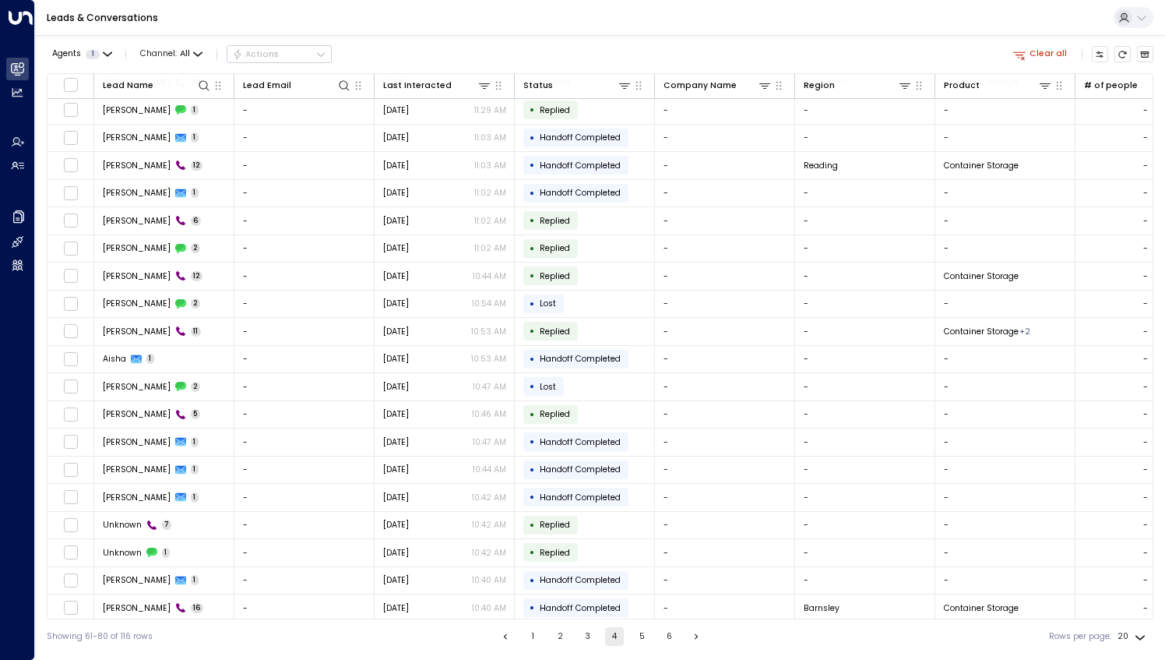
click at [636, 640] on button "5" at bounding box center [642, 636] width 19 height 19
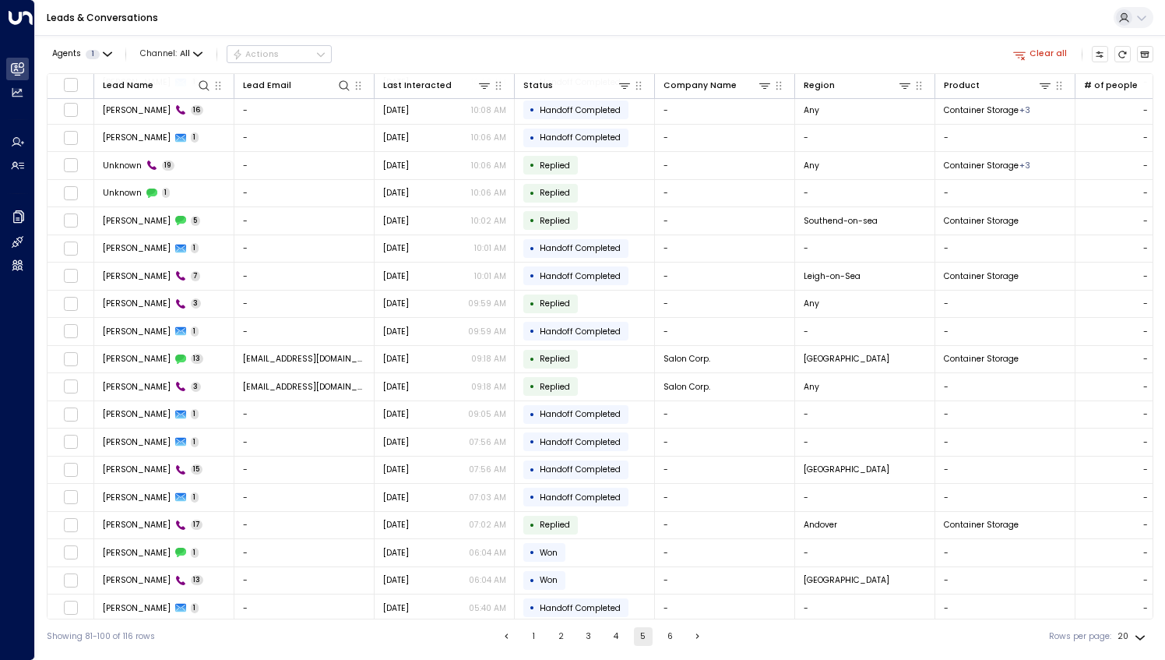
click at [670, 642] on button "6" at bounding box center [670, 636] width 19 height 19
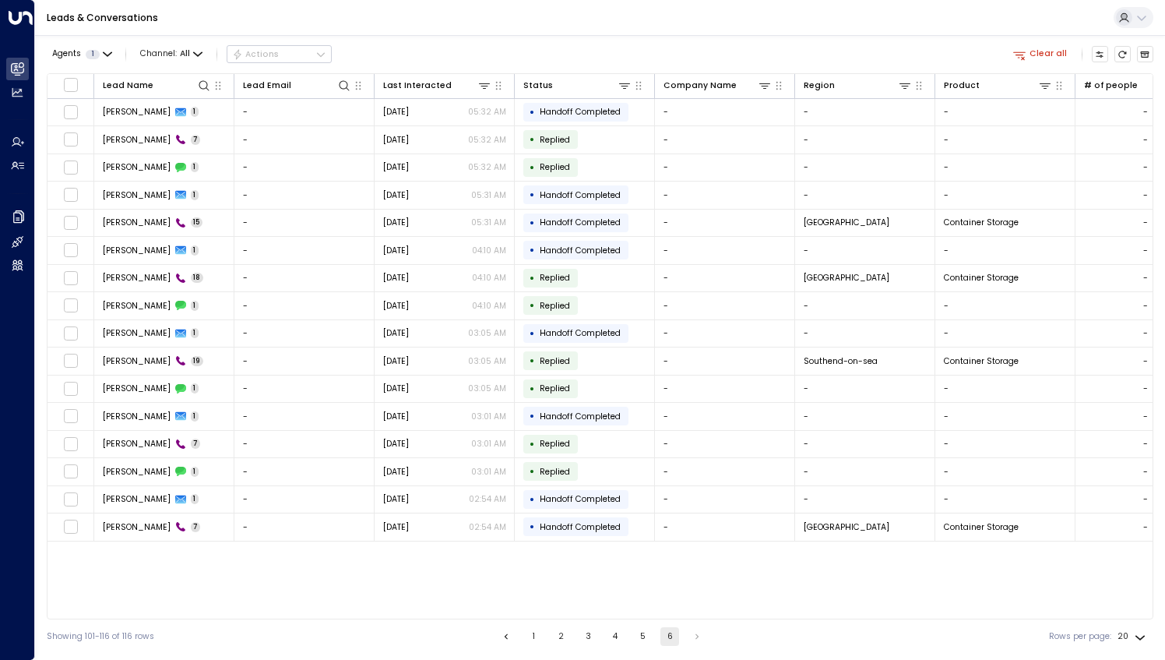
click at [1052, 50] on button "Clear all" at bounding box center [1041, 54] width 64 height 16
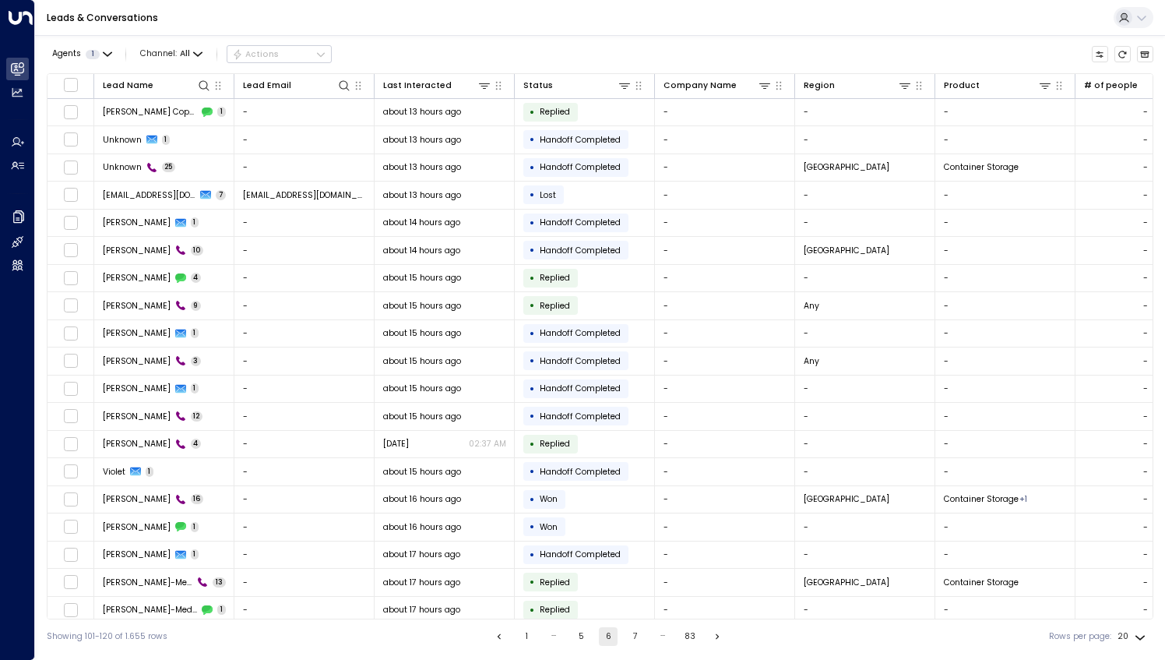
click at [576, 640] on button "5" at bounding box center [581, 636] width 19 height 19
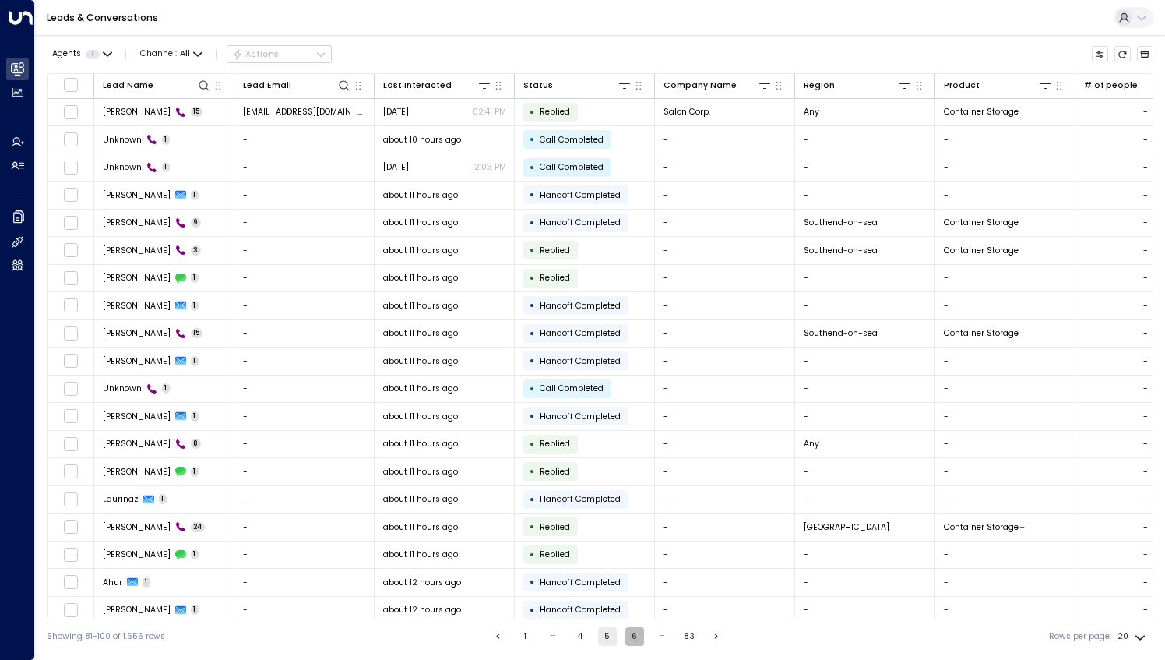
click at [636, 639] on button "6" at bounding box center [635, 636] width 19 height 19
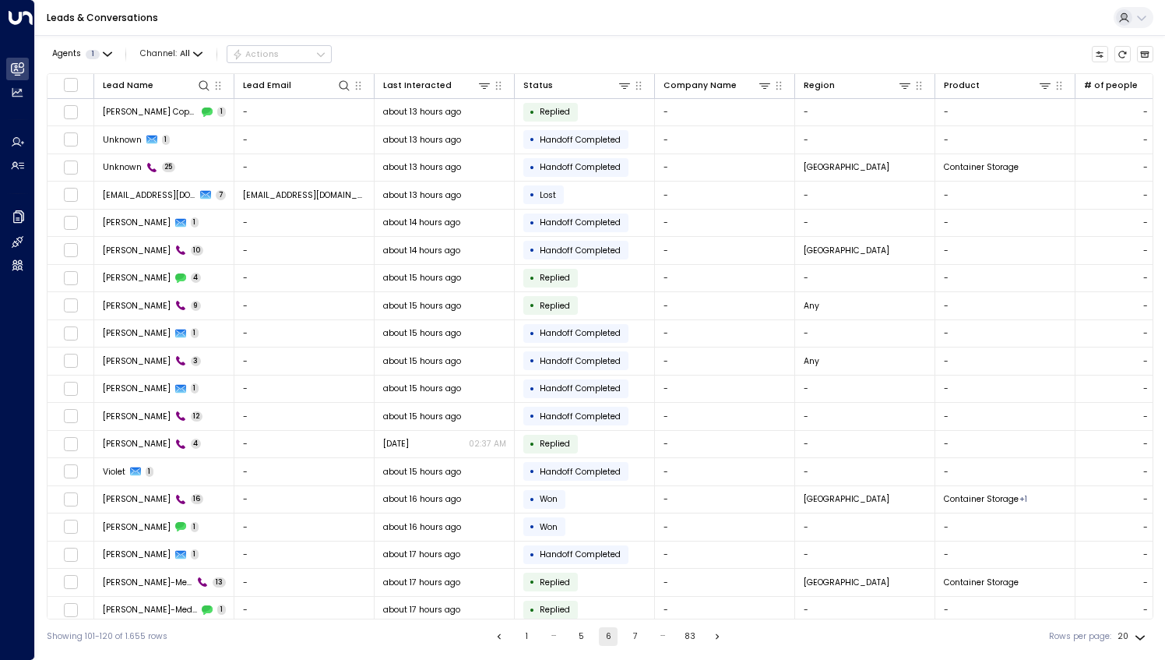
click at [689, 629] on button "83" at bounding box center [690, 636] width 19 height 19
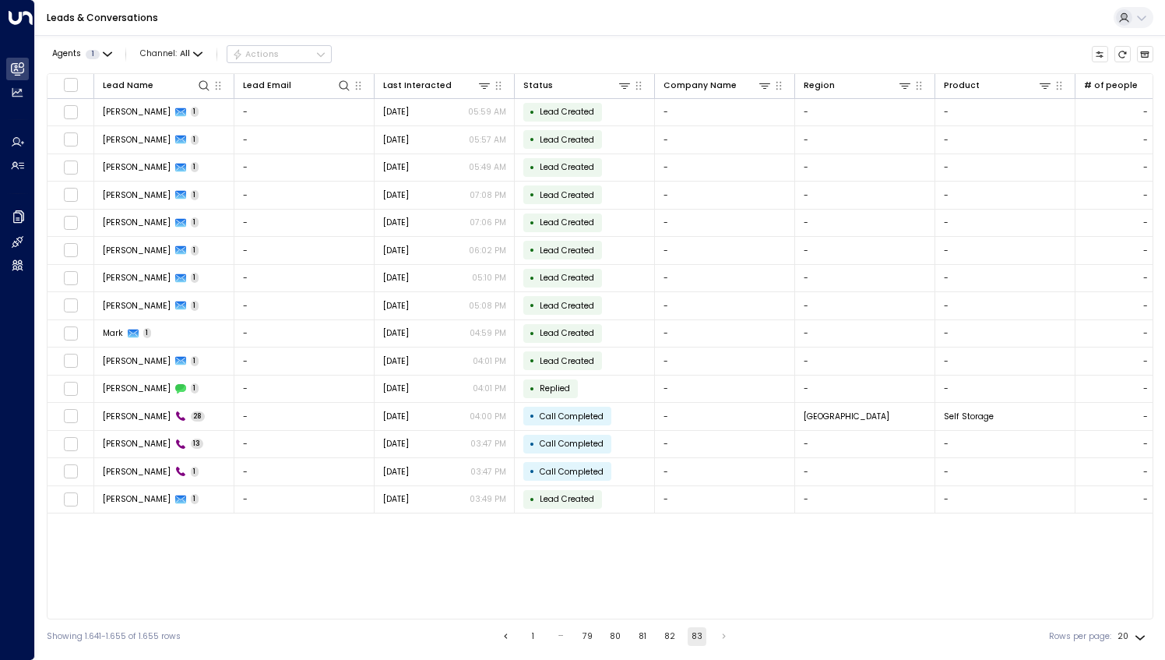
drag, startPoint x: 584, startPoint y: 636, endPoint x: 545, endPoint y: 643, distance: 39.0
click at [584, 635] on button "79" at bounding box center [588, 636] width 19 height 19
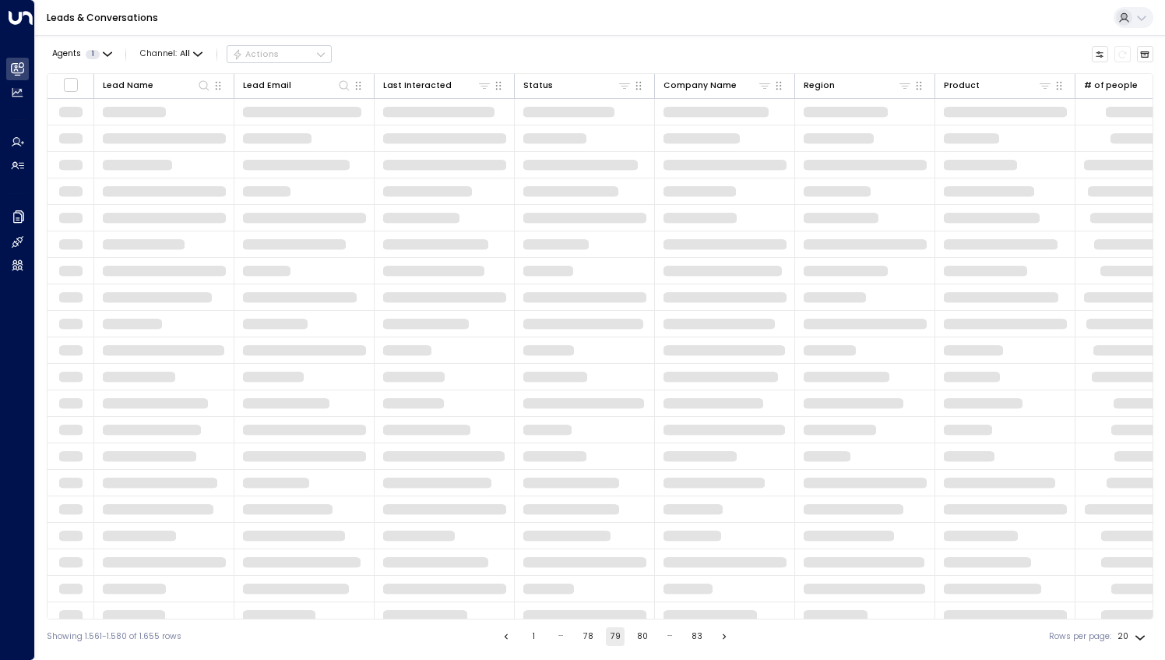
drag, startPoint x: 536, startPoint y: 636, endPoint x: 561, endPoint y: 648, distance: 27.9
click at [536, 635] on button "1" at bounding box center [533, 636] width 19 height 19
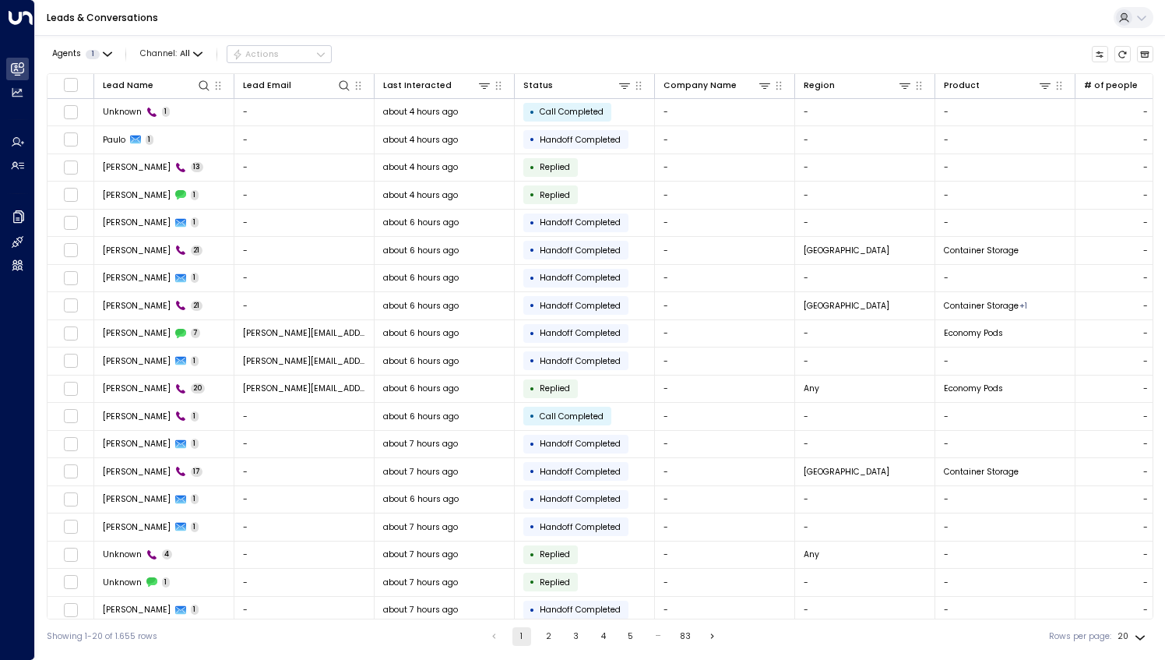
click at [632, 635] on button "5" at bounding box center [631, 636] width 19 height 19
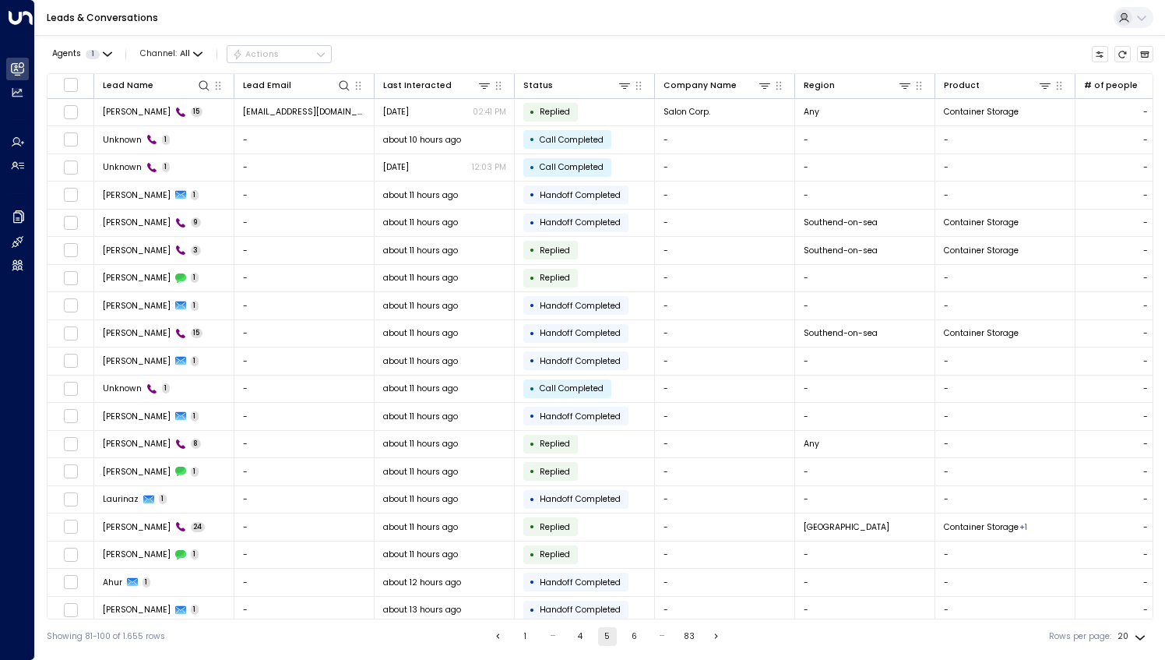
click at [656, 638] on div "…" at bounding box center [662, 636] width 19 height 19
click at [656, 637] on div "…" at bounding box center [662, 636] width 19 height 19
click at [634, 637] on button "6" at bounding box center [635, 636] width 19 height 19
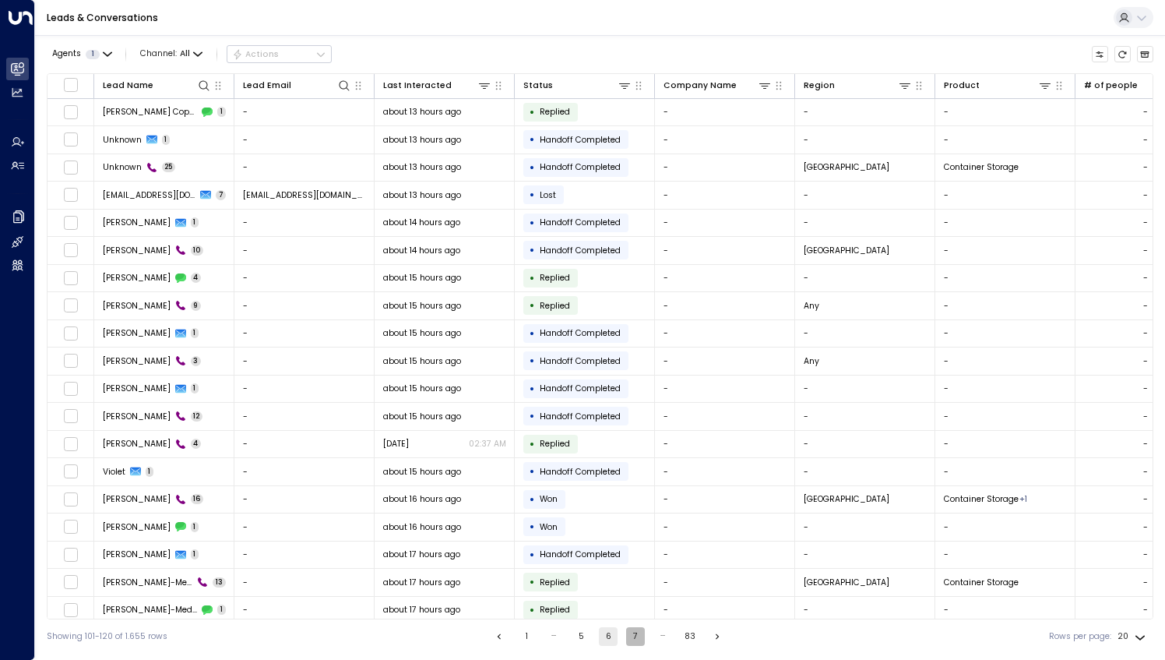
click at [634, 637] on button "7" at bounding box center [635, 636] width 19 height 19
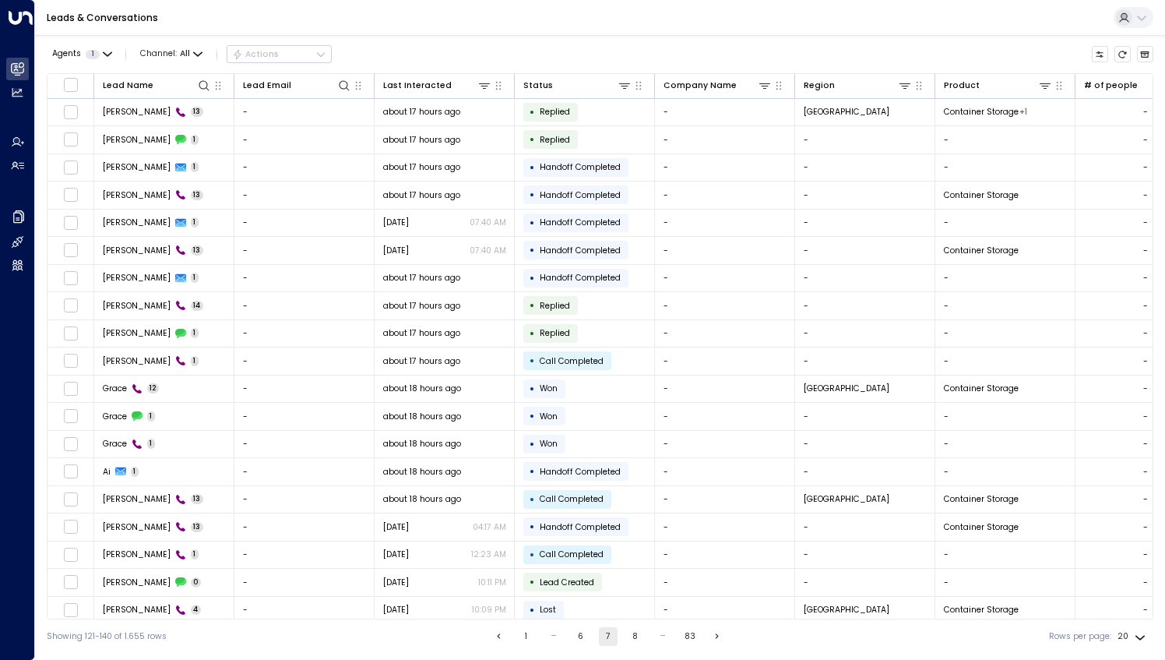
click at [631, 642] on button "8" at bounding box center [635, 636] width 19 height 19
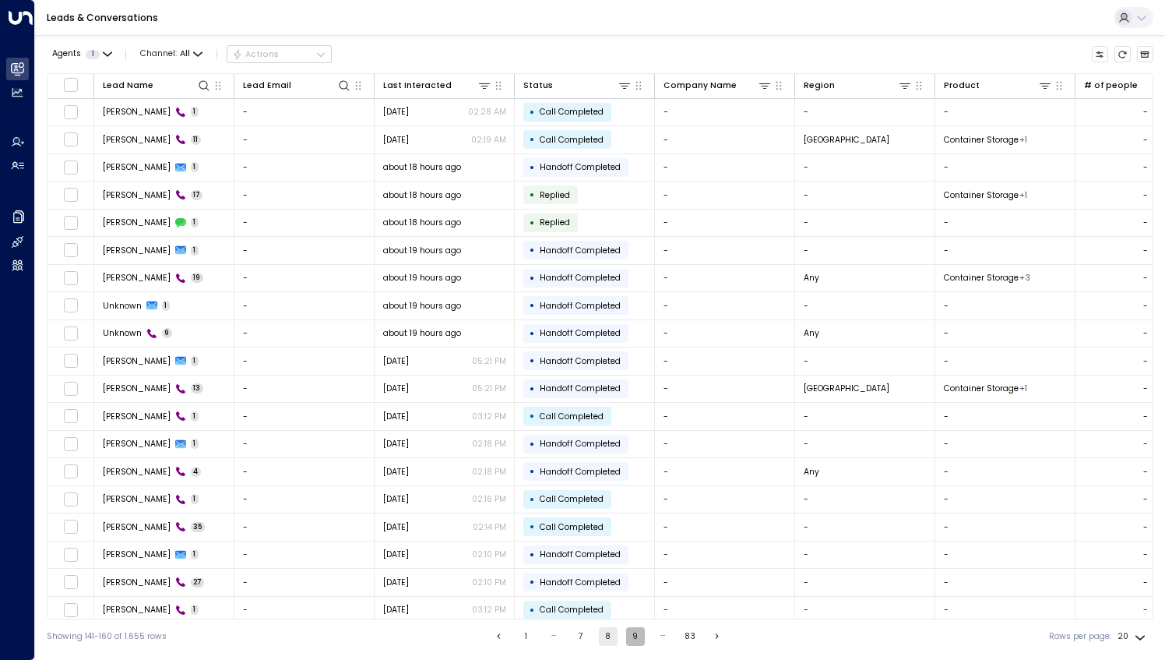
click at [631, 639] on button "9" at bounding box center [635, 636] width 19 height 19
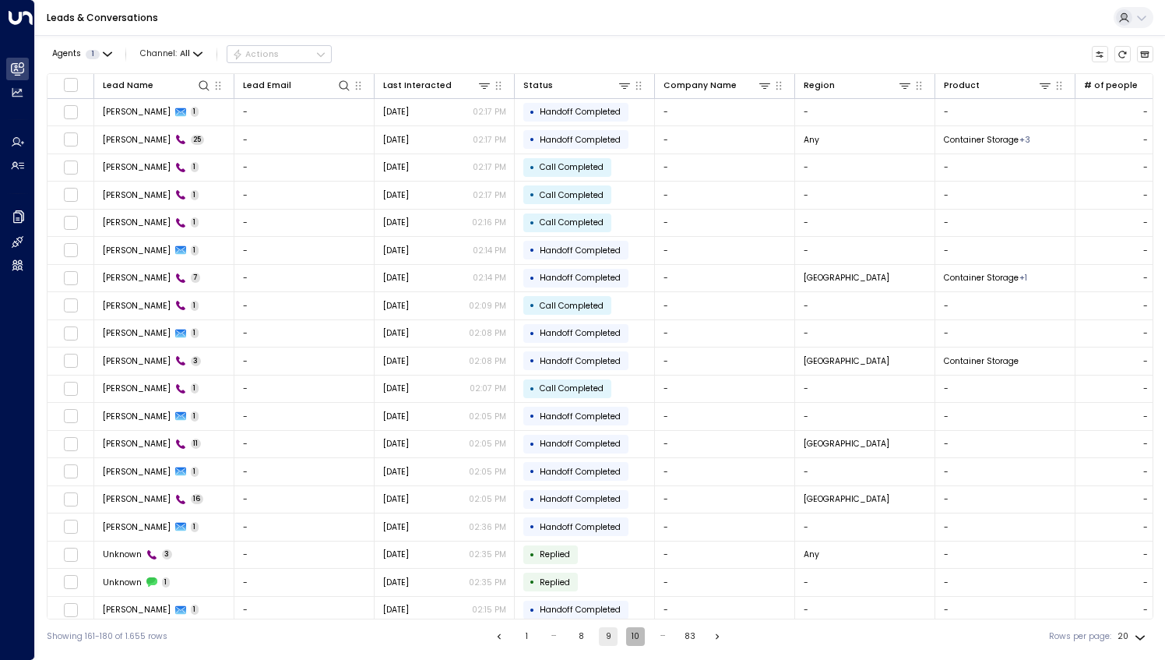
click at [629, 636] on button "10" at bounding box center [635, 636] width 19 height 19
